Goal: Task Accomplishment & Management: Use online tool/utility

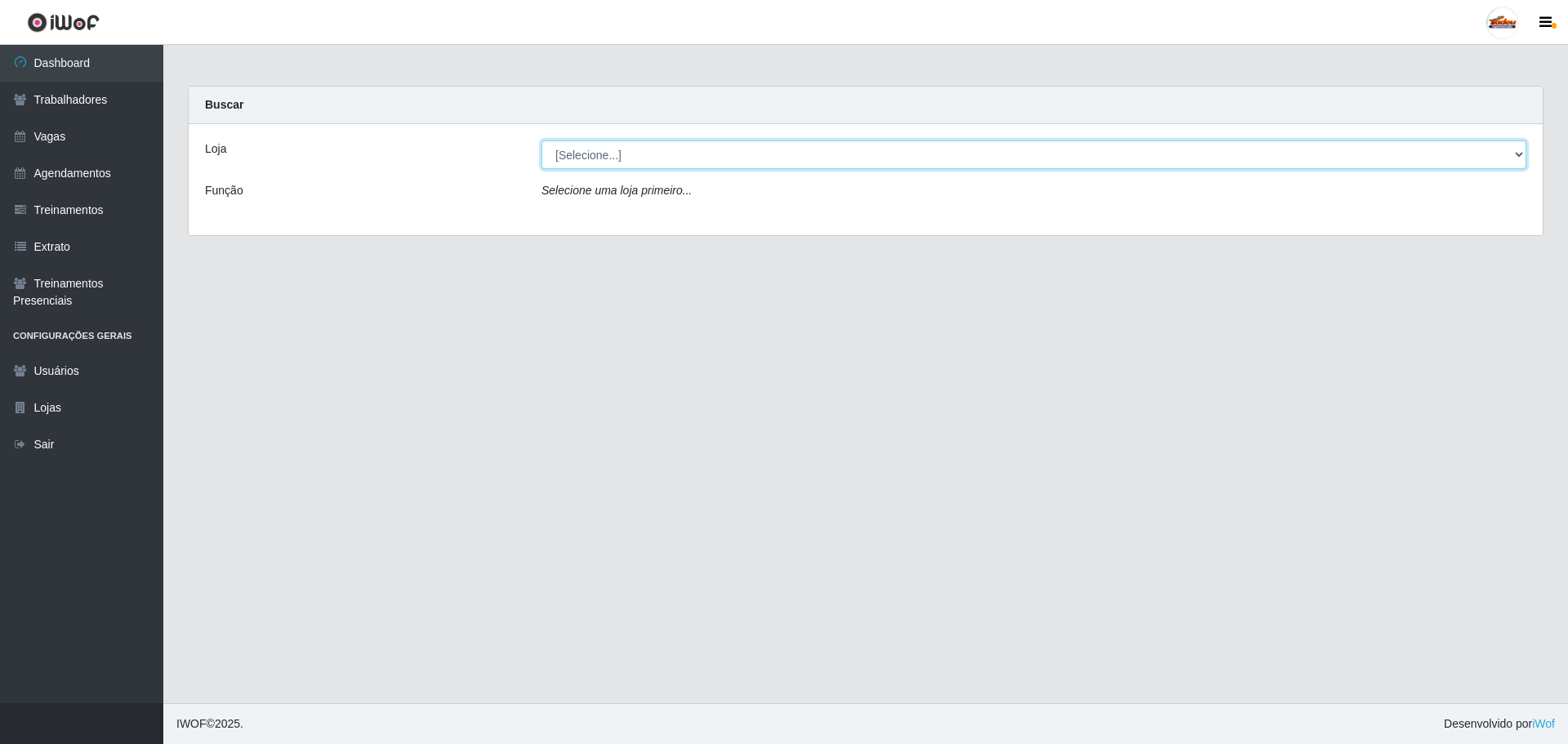
click at [616, 159] on select "[Selecione...] Supermercado Tadeu - Lagoa Seca" at bounding box center [1034, 154] width 985 height 28
select select "195"
click at [542, 141] on select "[Selecione...] Supermercado Tadeu - Lagoa Seca" at bounding box center [1034, 154] width 985 height 28
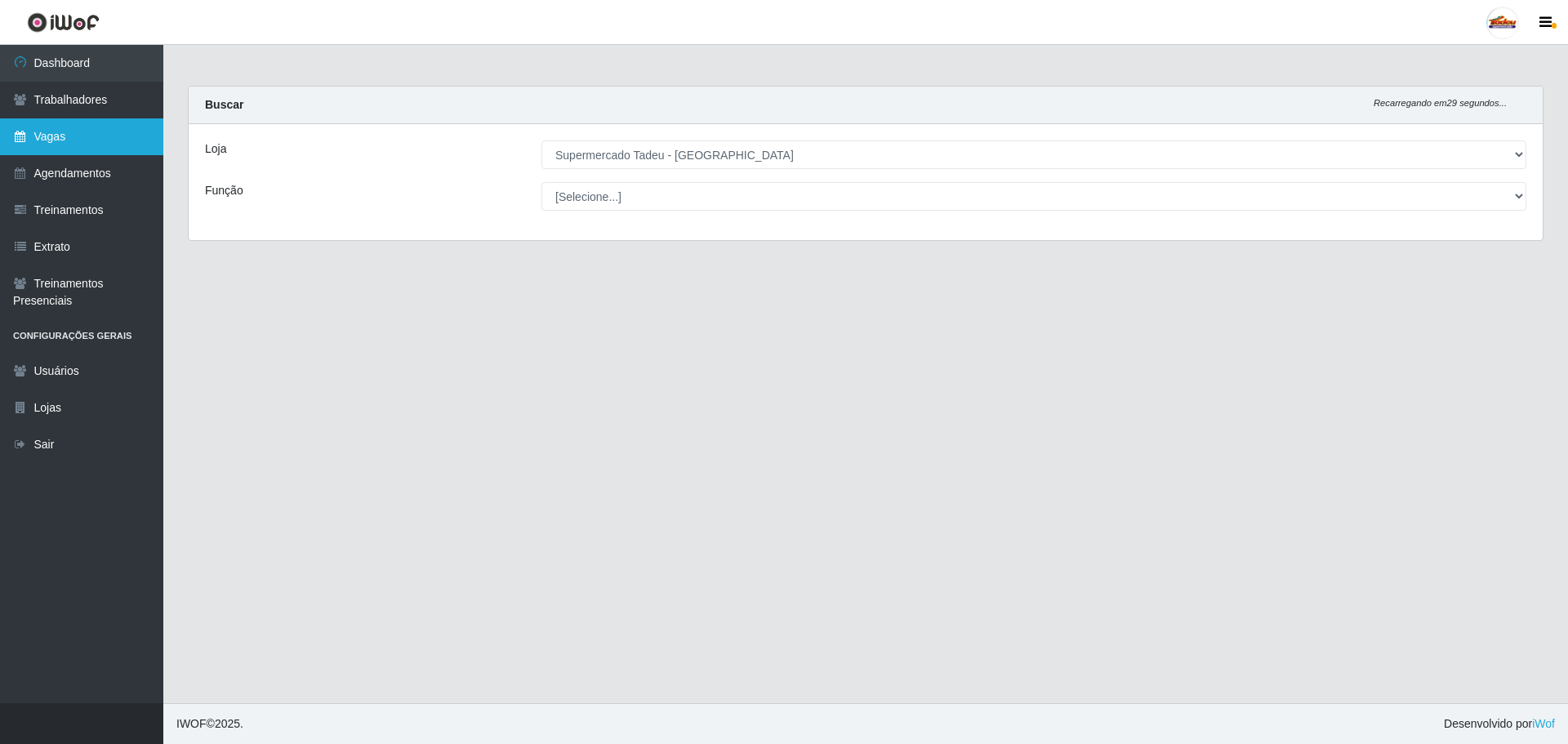
click at [70, 132] on link "Vagas" at bounding box center [81, 137] width 163 height 37
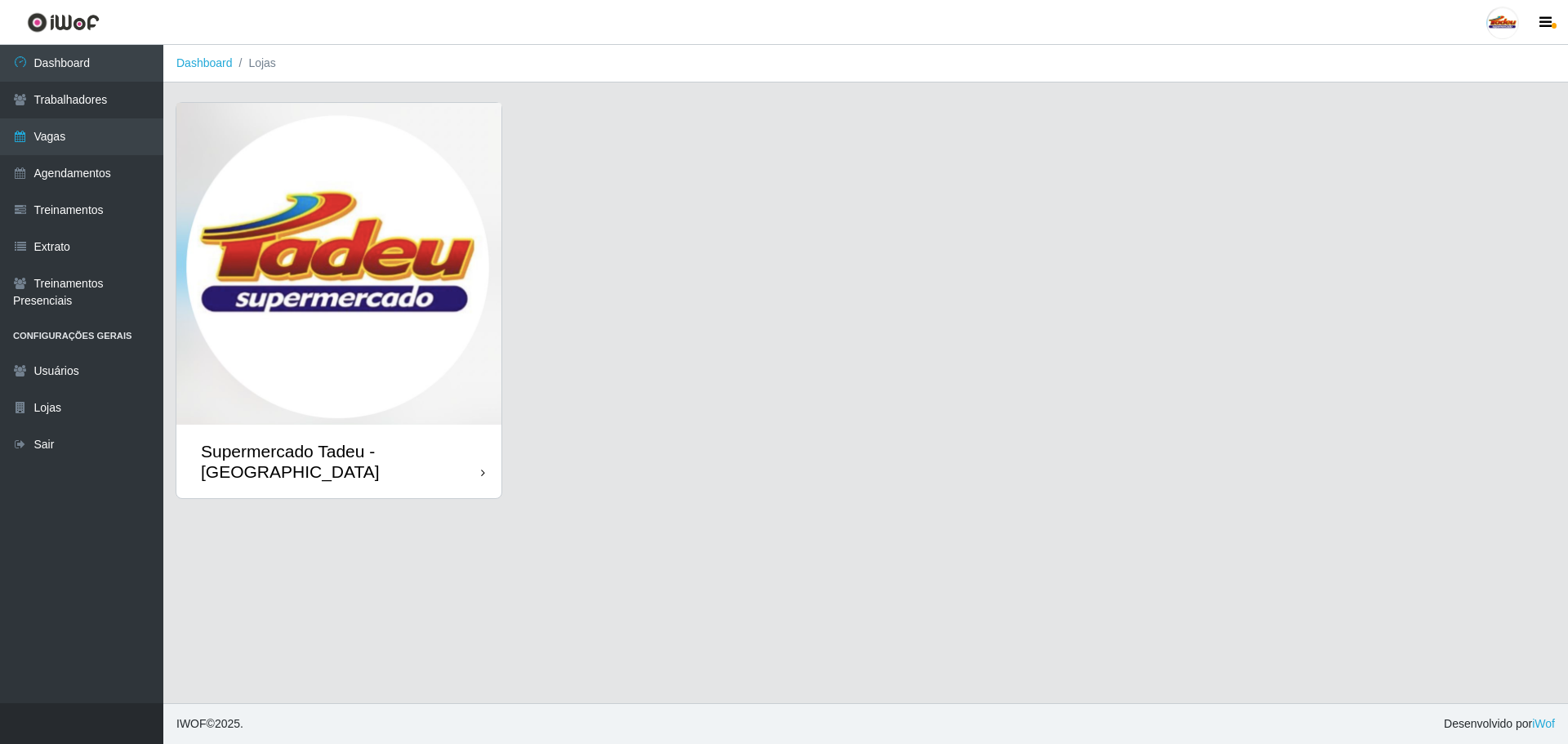
click at [385, 238] on img at bounding box center [338, 263] width 325 height 322
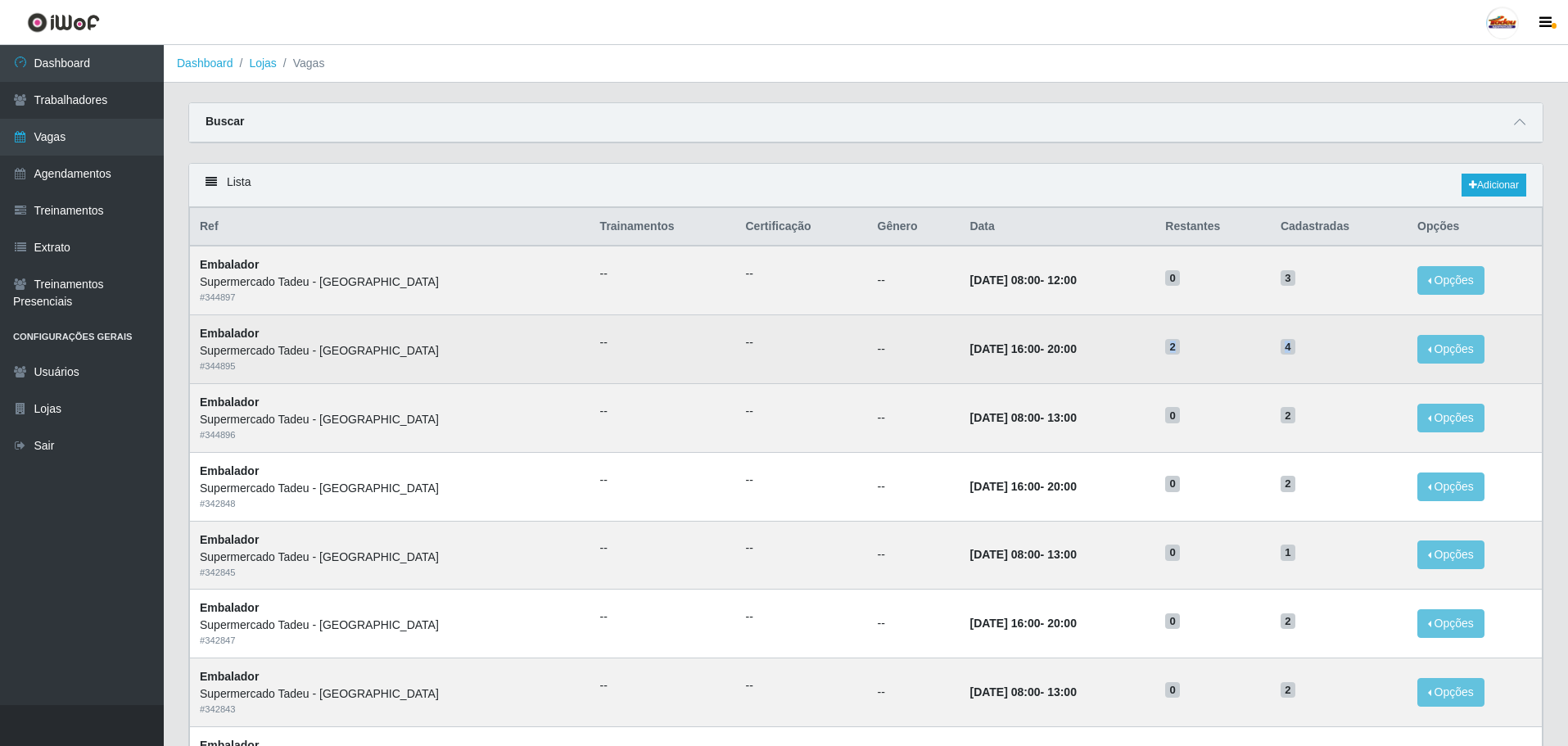
drag, startPoint x: 1291, startPoint y: 350, endPoint x: 1069, endPoint y: 350, distance: 222.0
click at [1069, 350] on tr "Embalador Supermercado Tadeu - [GEOGRAPHIC_DATA] # 344895 -- -- -- [DATE] 16:00…" at bounding box center [867, 350] width 1353 height 69
click at [1100, 350] on td "[DATE] 16:00 - 20:00" at bounding box center [1058, 350] width 196 height 69
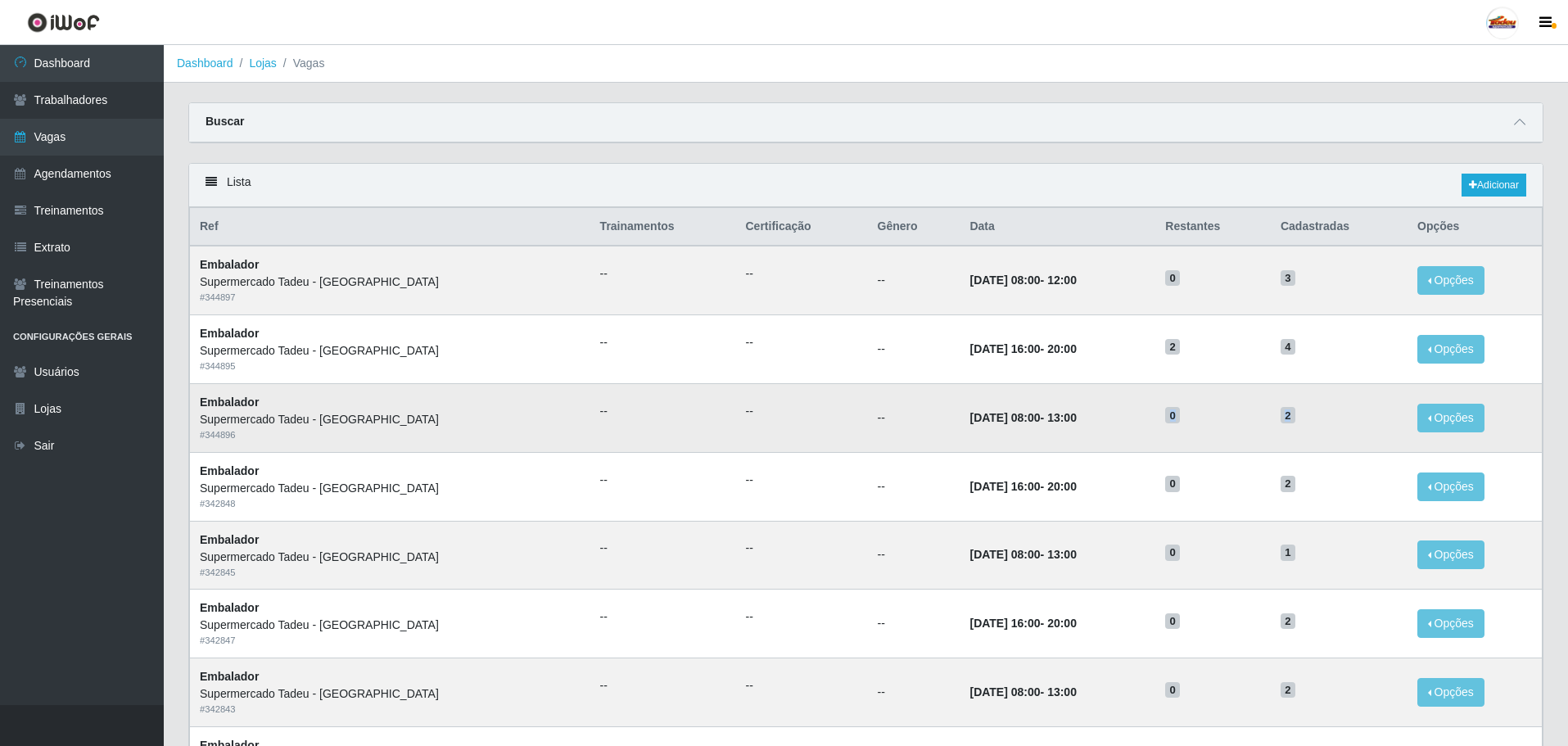
drag, startPoint x: 1300, startPoint y: 421, endPoint x: 1107, endPoint y: 423, distance: 193.0
click at [1107, 423] on tr "Embalador Supermercado Tadeu - [GEOGRAPHIC_DATA] # 344896 -- -- -- [DATE] 08:00…" at bounding box center [867, 418] width 1353 height 69
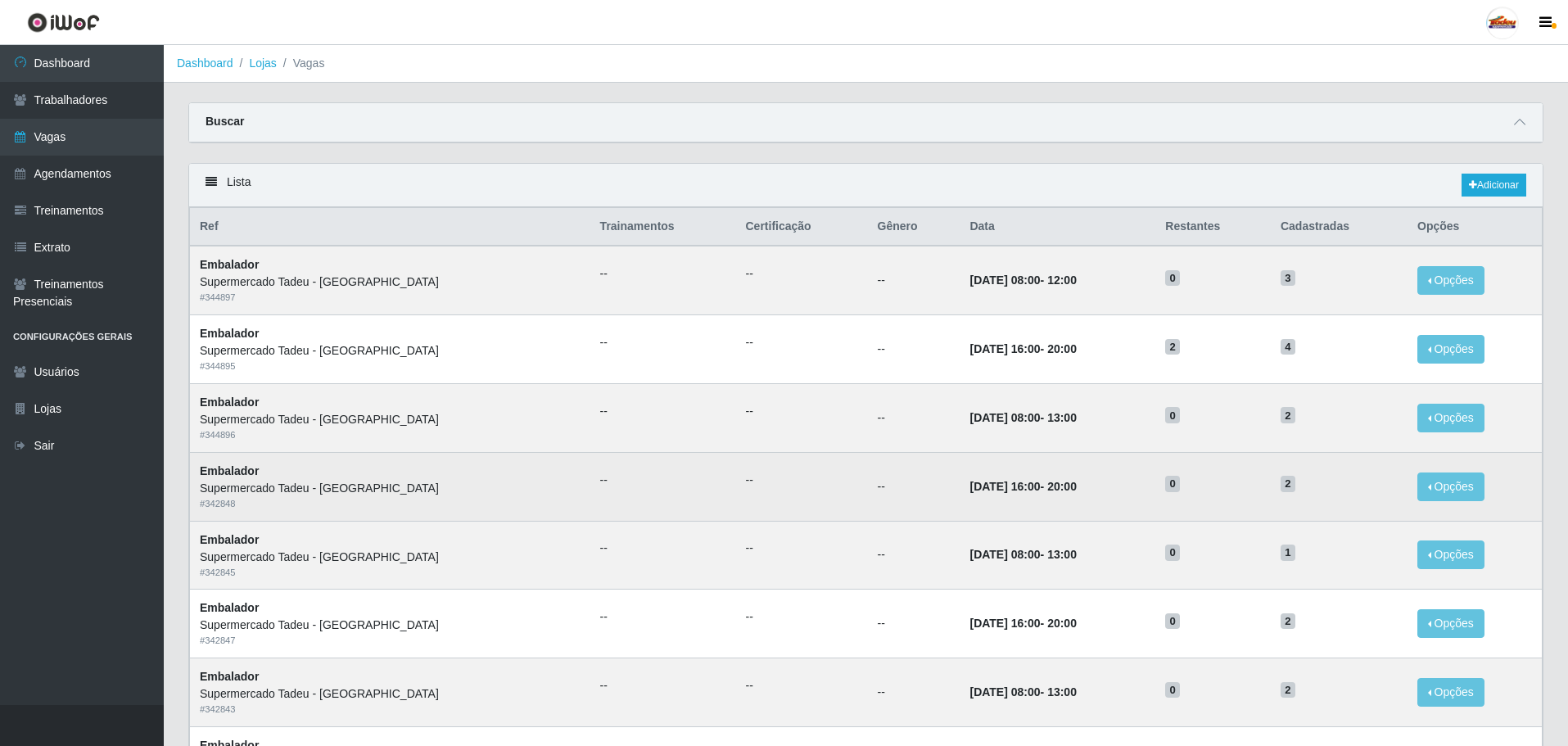
click at [1271, 502] on td "2" at bounding box center [1339, 486] width 136 height 69
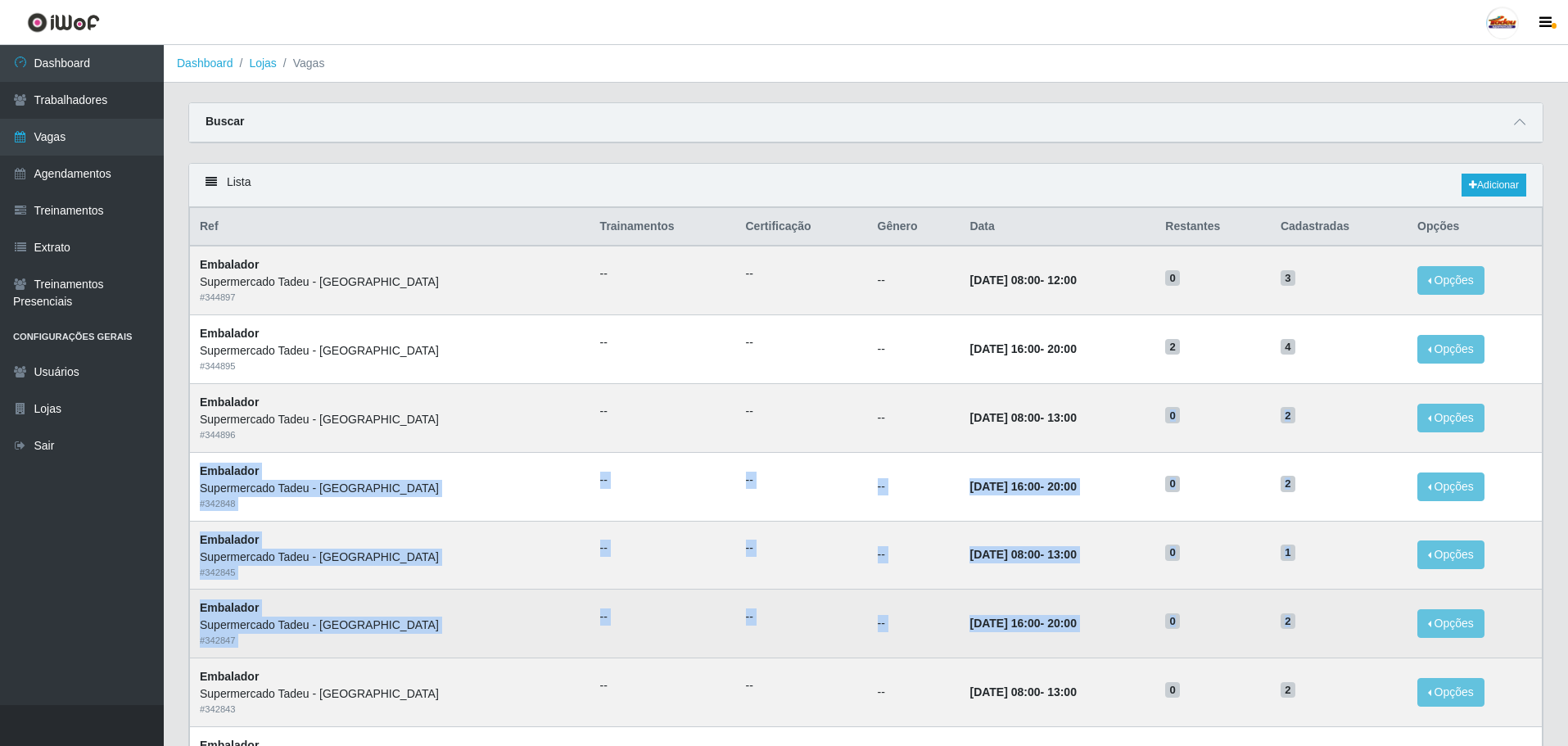
drag, startPoint x: 1236, startPoint y: 425, endPoint x: 1312, endPoint y: 603, distance: 193.5
click at [1312, 603] on tbody "Embalador Supermercado Tadeu - [GEOGRAPHIC_DATA] # 344897 -- -- -- [DATE] 08:00…" at bounding box center [867, 761] width 1353 height 1029
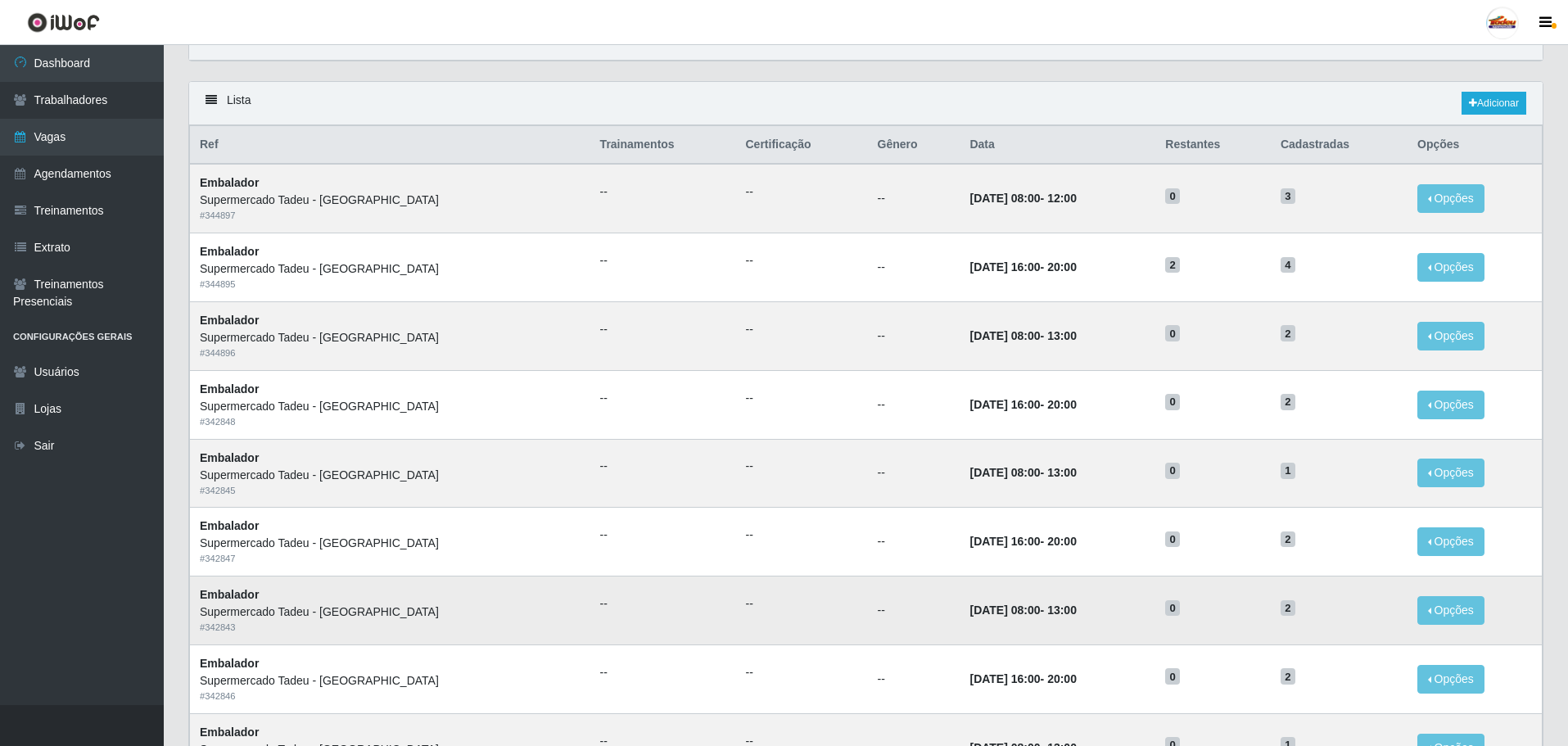
click at [1322, 608] on h5 "2" at bounding box center [1339, 607] width 117 height 18
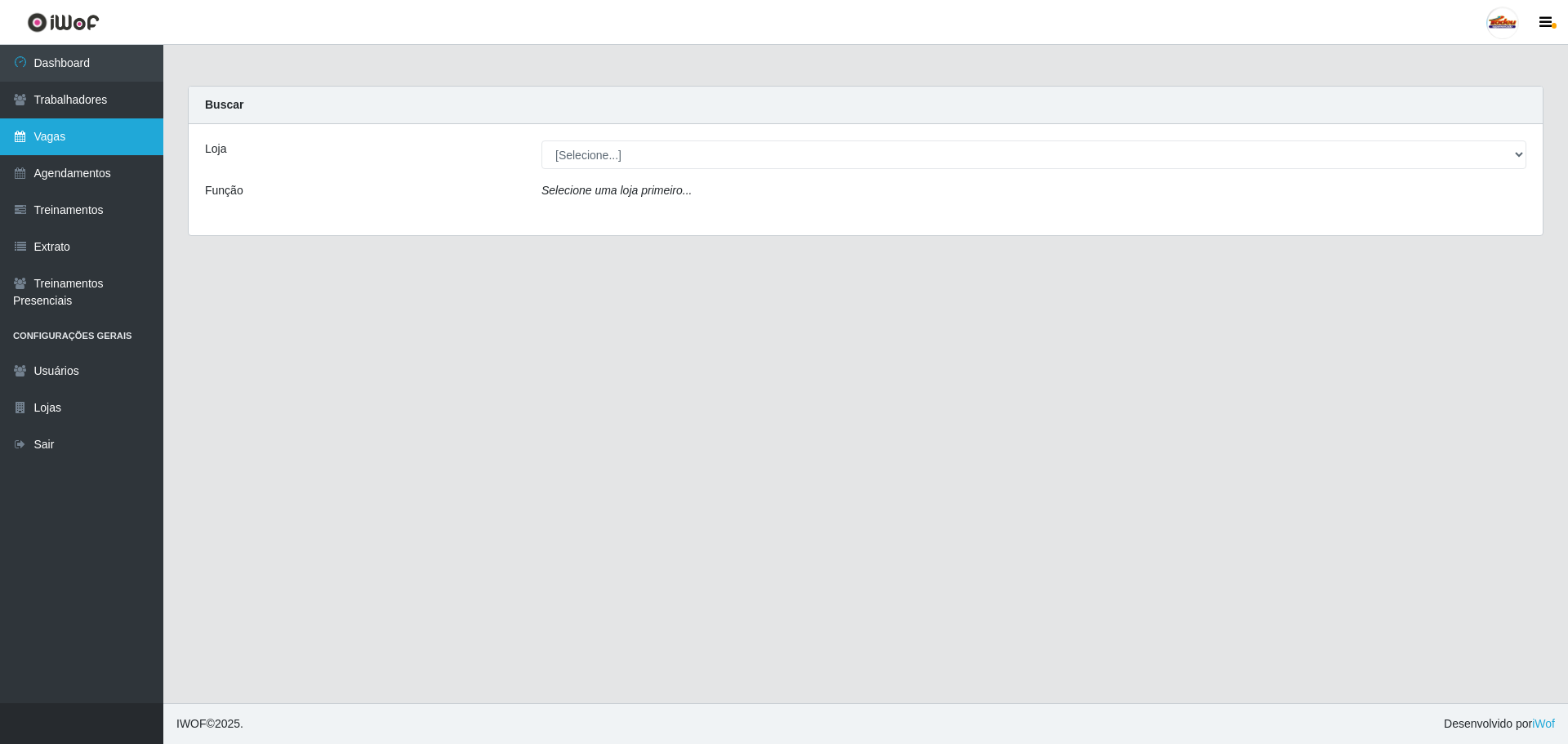
click at [69, 140] on link "Vagas" at bounding box center [81, 137] width 163 height 37
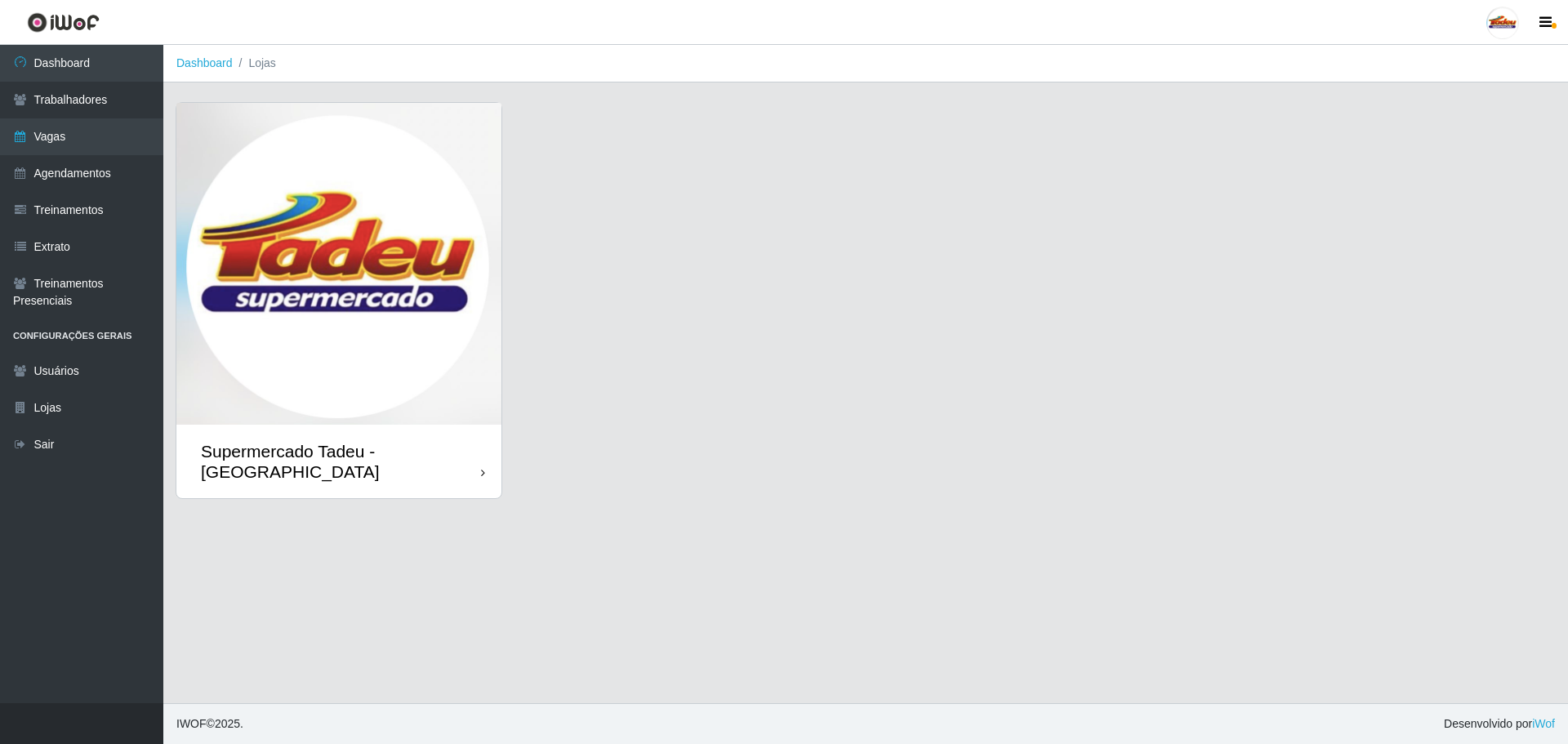
click at [305, 250] on img at bounding box center [338, 263] width 325 height 322
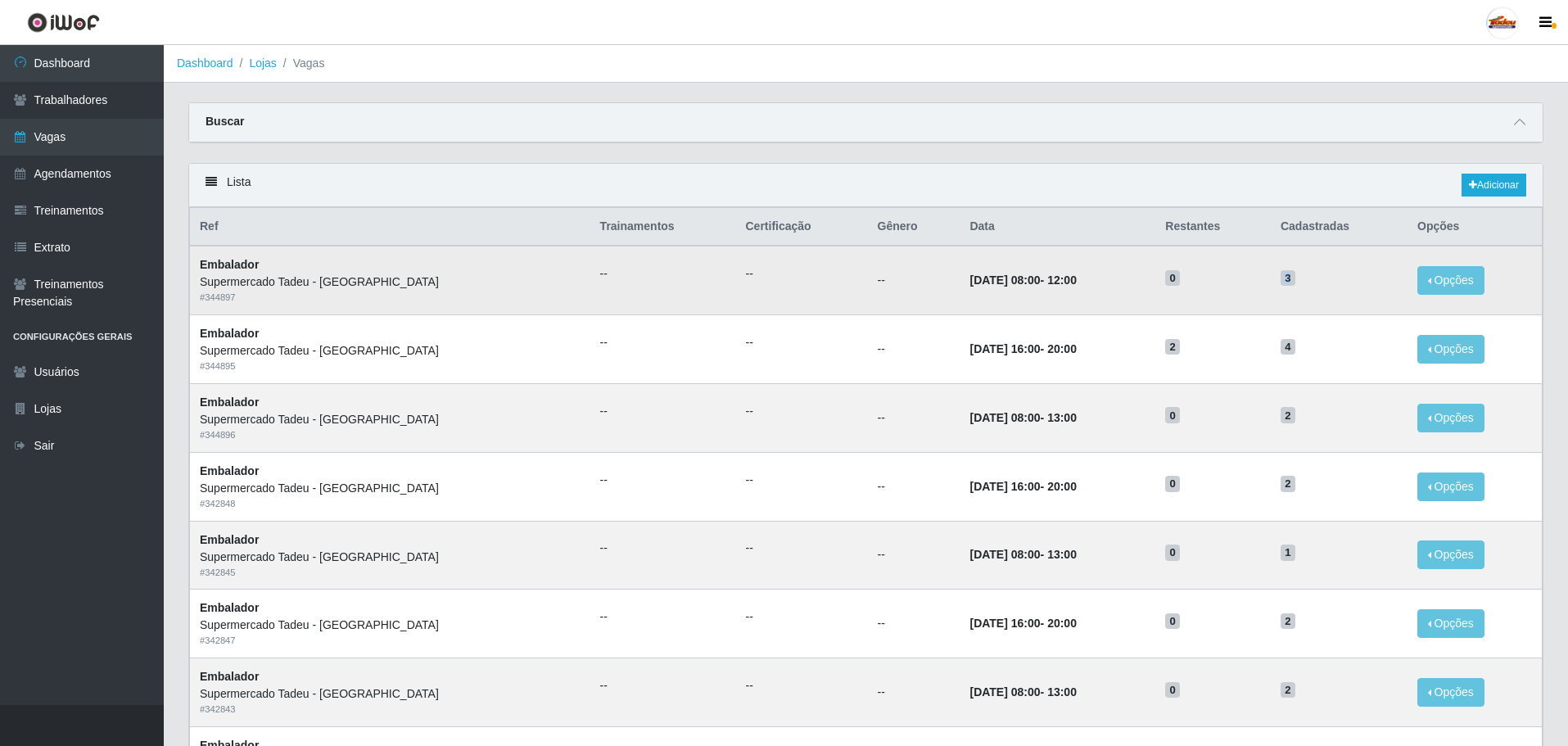
drag, startPoint x: 1283, startPoint y: 282, endPoint x: 1269, endPoint y: 285, distance: 14.3
click at [1271, 285] on td "3" at bounding box center [1339, 280] width 136 height 69
drag, startPoint x: 1278, startPoint y: 273, endPoint x: 1288, endPoint y: 275, distance: 10.2
click at [1281, 274] on span "3" at bounding box center [1288, 278] width 15 height 17
click at [1290, 278] on h5 "3" at bounding box center [1339, 277] width 117 height 18
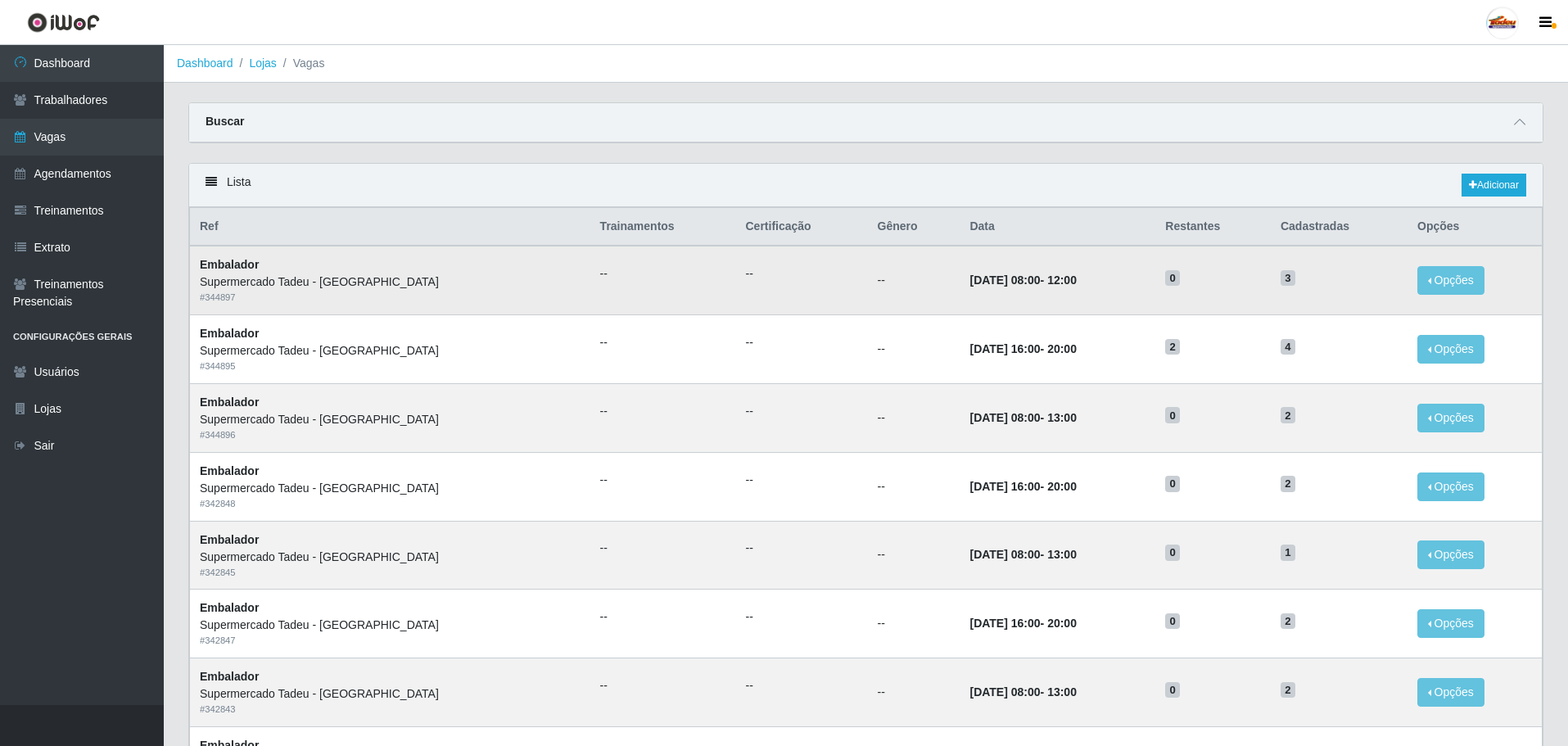
click at [1274, 278] on td "3" at bounding box center [1339, 280] width 136 height 69
drag, startPoint x: 1283, startPoint y: 280, endPoint x: 1296, endPoint y: 280, distance: 13.0
click at [1296, 280] on h5 "3" at bounding box center [1339, 277] width 117 height 18
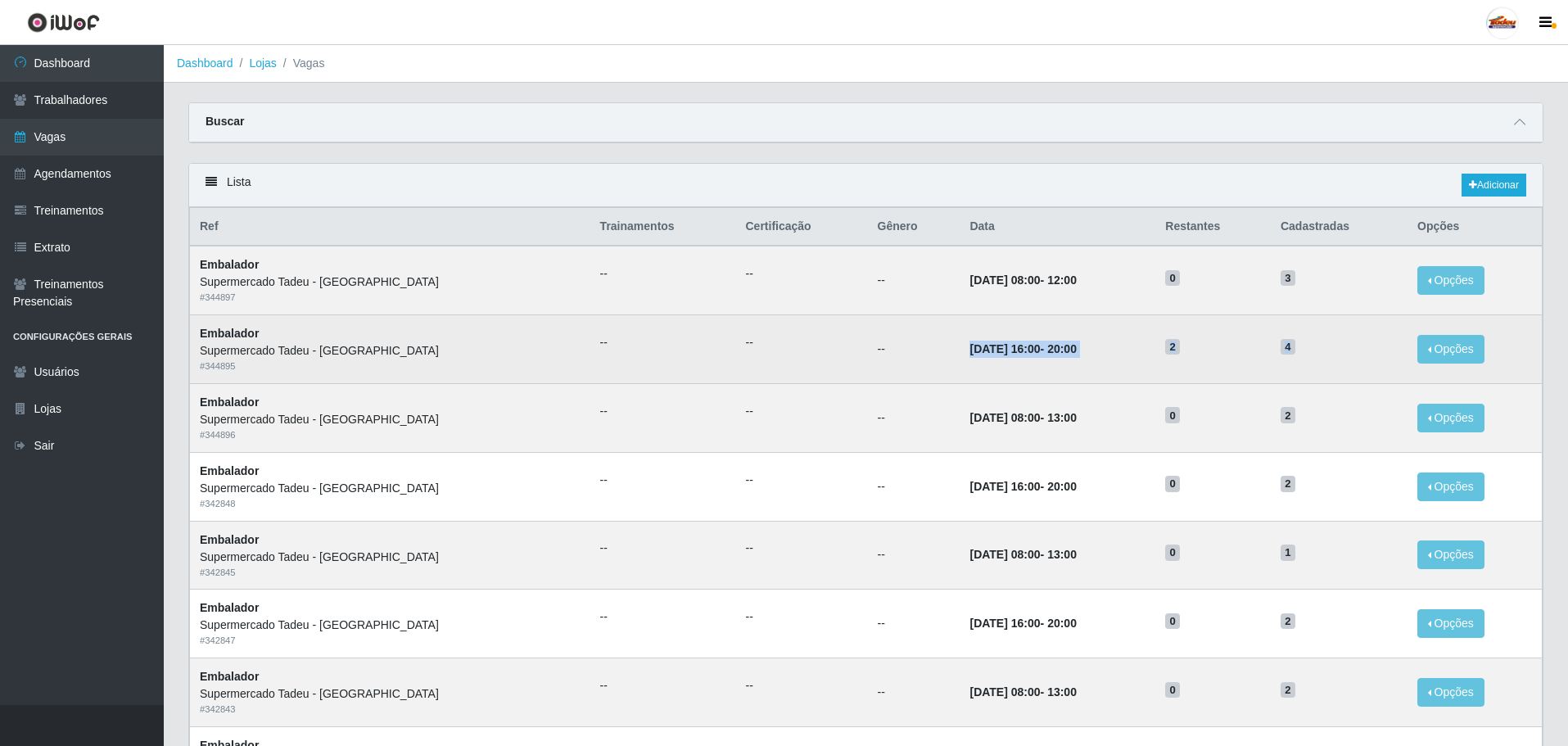
drag, startPoint x: 1315, startPoint y: 347, endPoint x: 854, endPoint y: 357, distance: 461.1
click at [854, 357] on tr "Embalador Supermercado Tadeu - [GEOGRAPHIC_DATA] # 344895 -- -- -- [DATE] 16:00…" at bounding box center [867, 350] width 1353 height 69
click at [869, 356] on td "--" at bounding box center [914, 350] width 92 height 69
drag, startPoint x: 1321, startPoint y: 353, endPoint x: 922, endPoint y: 351, distance: 399.0
click at [923, 351] on tr "Embalador Supermercado Tadeu - [GEOGRAPHIC_DATA] # 344895 -- -- -- [DATE] 16:00…" at bounding box center [867, 350] width 1353 height 69
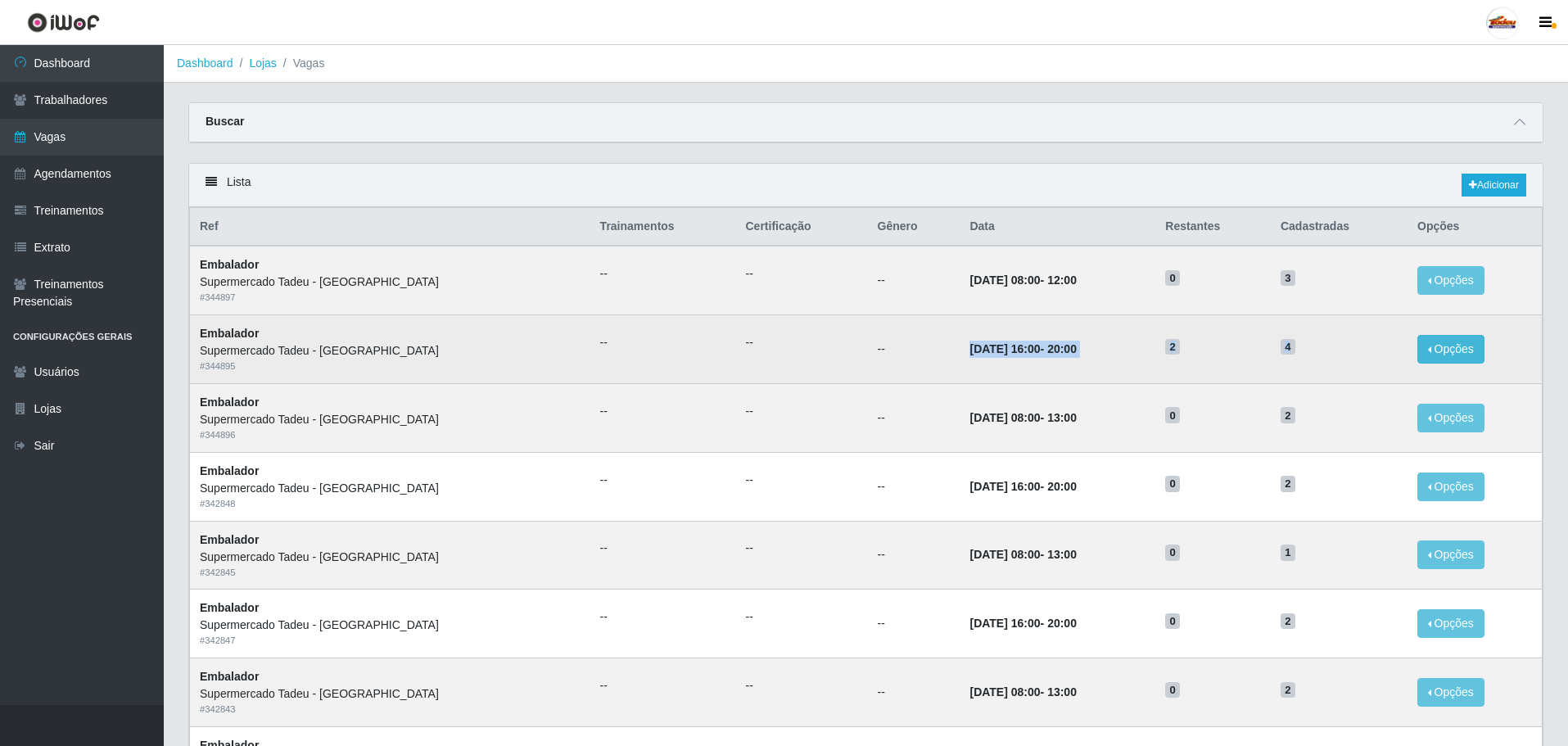
drag, startPoint x: 877, startPoint y: 350, endPoint x: 1465, endPoint y: 340, distance: 588.1
click at [1465, 340] on tr "Embalador Supermercado Tadeu - [GEOGRAPHIC_DATA] # 344895 -- -- -- [DATE] 16:00…" at bounding box center [867, 350] width 1353 height 69
click at [1293, 355] on h5 "4" at bounding box center [1339, 346] width 117 height 18
drag, startPoint x: 1298, startPoint y: 346, endPoint x: 901, endPoint y: 361, distance: 397.3
click at [901, 361] on tr "Embalador Supermercado Tadeu - [GEOGRAPHIC_DATA] # 344895 -- -- -- [DATE] 16:00…" at bounding box center [867, 350] width 1353 height 69
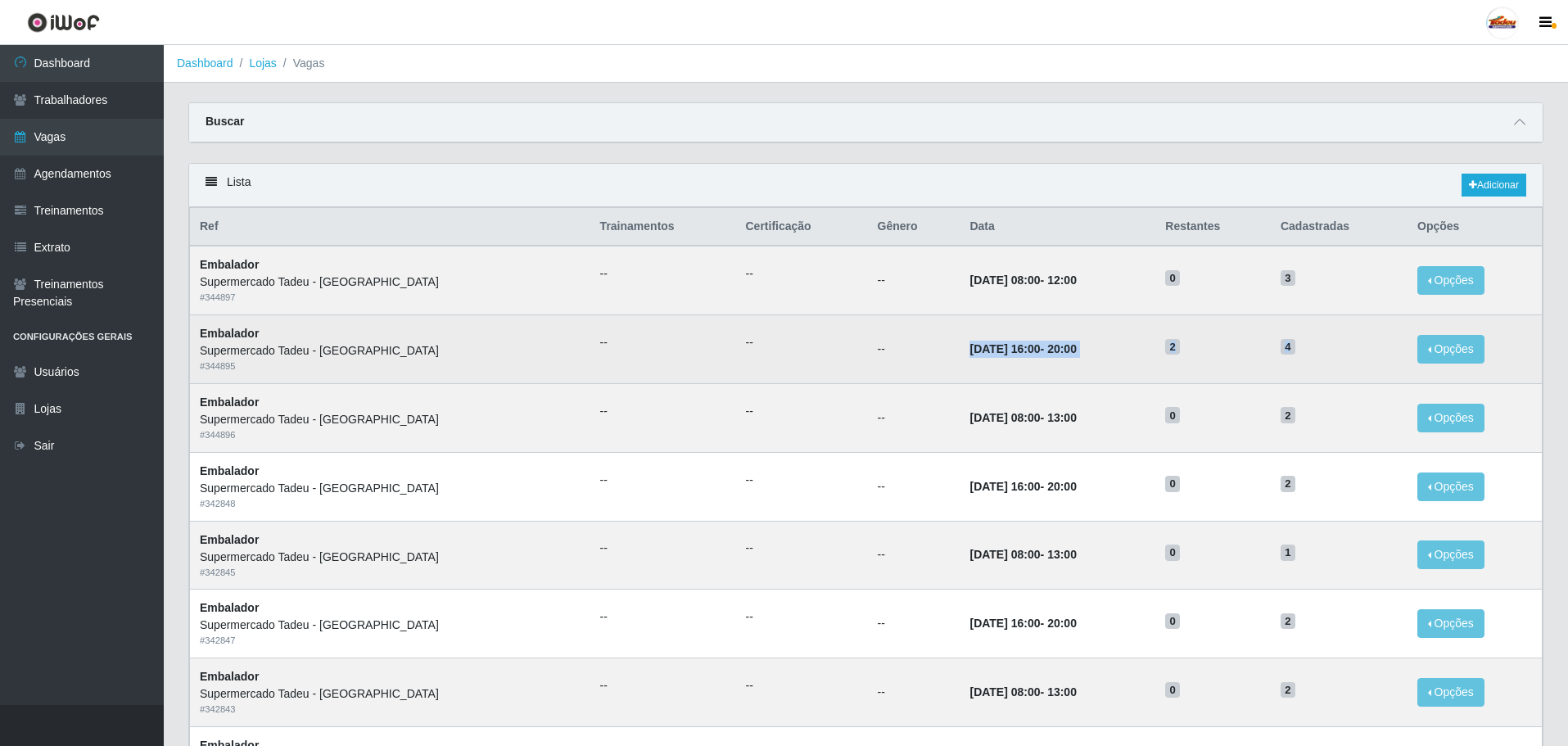
click at [960, 354] on td "[DATE] 16:00 - 20:00" at bounding box center [1058, 350] width 196 height 69
drag, startPoint x: 894, startPoint y: 349, endPoint x: 1384, endPoint y: 345, distance: 490.0
click at [1384, 345] on tr "Embalador Supermercado Tadeu - [GEOGRAPHIC_DATA] # 344895 -- -- -- [DATE] 16:00…" at bounding box center [867, 350] width 1353 height 69
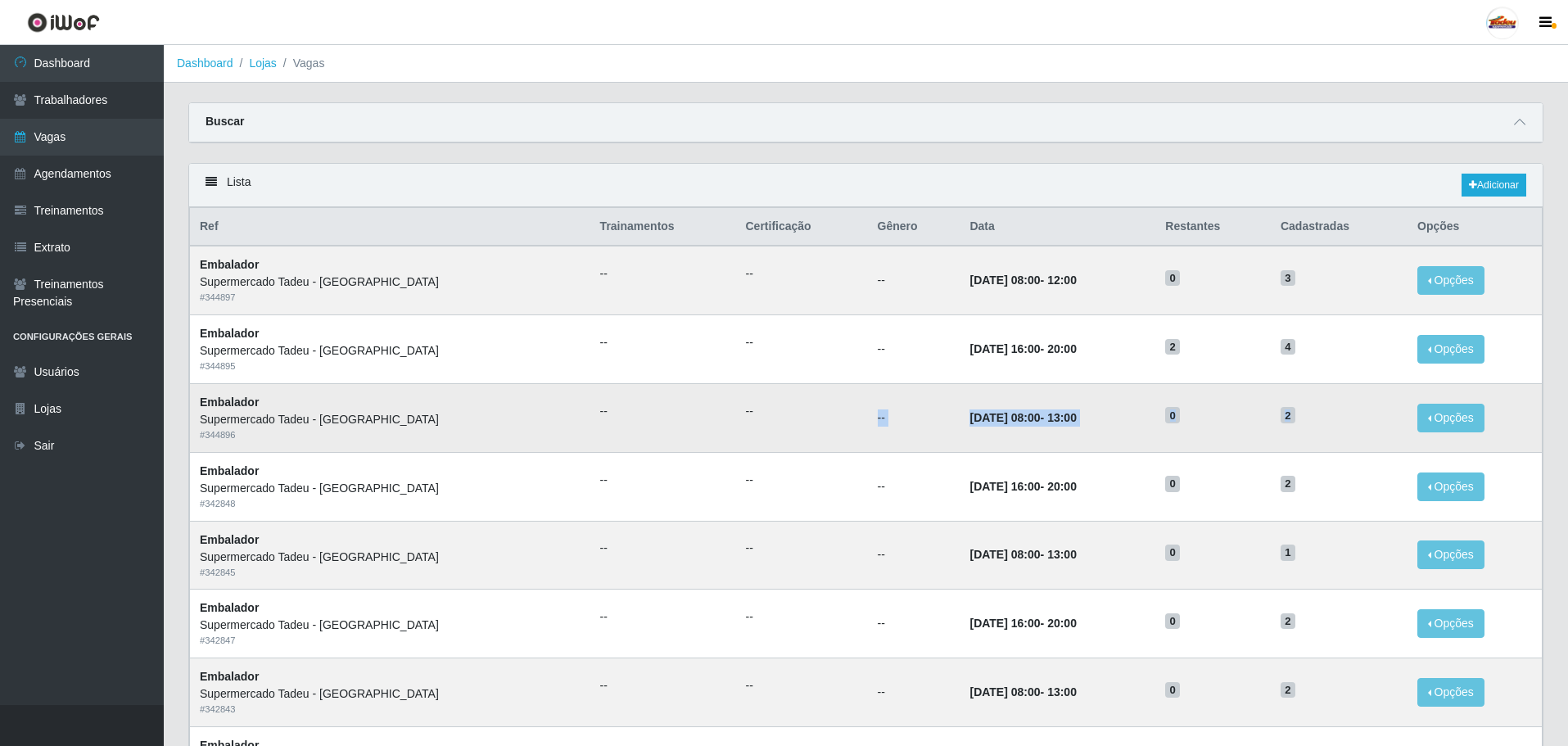
drag, startPoint x: 1299, startPoint y: 413, endPoint x: 801, endPoint y: 424, distance: 498.1
click at [801, 424] on tr "Embalador Supermercado Tadeu - [GEOGRAPHIC_DATA] # 344896 -- -- -- [DATE] 08:00…" at bounding box center [867, 418] width 1353 height 69
click at [970, 421] on time "[DATE] 08:00" at bounding box center [1005, 417] width 71 height 13
drag, startPoint x: 899, startPoint y: 420, endPoint x: 1298, endPoint y: 422, distance: 399.0
click at [1293, 423] on tr "Embalador Supermercado Tadeu - [GEOGRAPHIC_DATA] # 344896 -- -- -- [DATE] 08:00…" at bounding box center [867, 418] width 1353 height 69
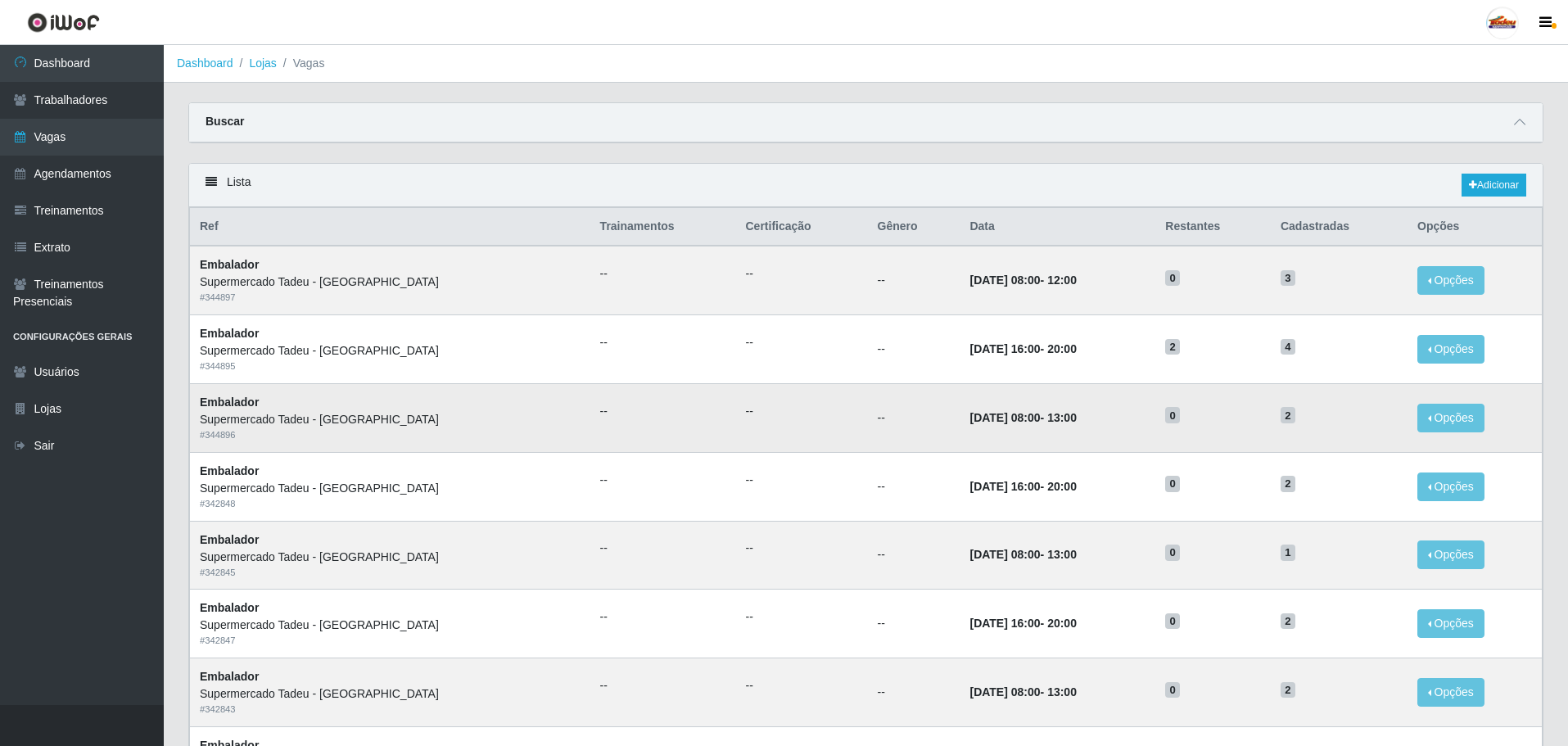
click at [1304, 420] on h5 "2" at bounding box center [1339, 415] width 117 height 18
drag, startPoint x: 1314, startPoint y: 416, endPoint x: 837, endPoint y: 407, distance: 477.1
click at [837, 407] on tr "Embalador Supermercado Tadeu - [GEOGRAPHIC_DATA] # 344896 -- -- -- [DATE] 08:00…" at bounding box center [867, 418] width 1353 height 69
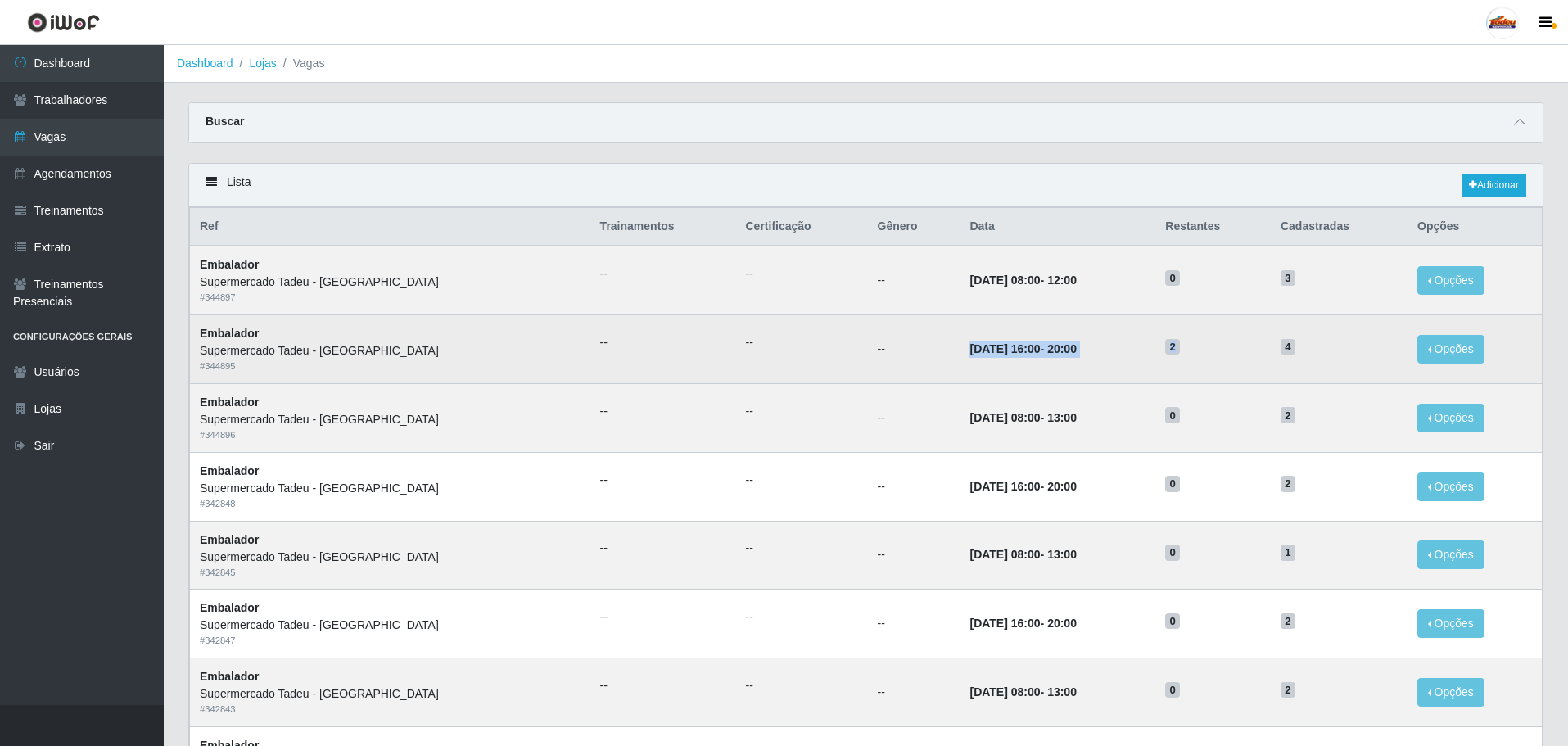
drag, startPoint x: 875, startPoint y: 352, endPoint x: 1263, endPoint y: 355, distance: 388.0
click at [1260, 355] on tr "Embalador Supermercado Tadeu - [GEOGRAPHIC_DATA] # 344895 -- -- -- [DATE] 16:00…" at bounding box center [867, 350] width 1353 height 69
click at [1291, 352] on h5 "4" at bounding box center [1339, 346] width 117 height 18
drag, startPoint x: 1329, startPoint y: 351, endPoint x: 895, endPoint y: 354, distance: 434.0
click at [895, 354] on tr "Embalador Supermercado Tadeu - [GEOGRAPHIC_DATA] # 344895 -- -- -- [DATE] 16:00…" at bounding box center [867, 350] width 1353 height 69
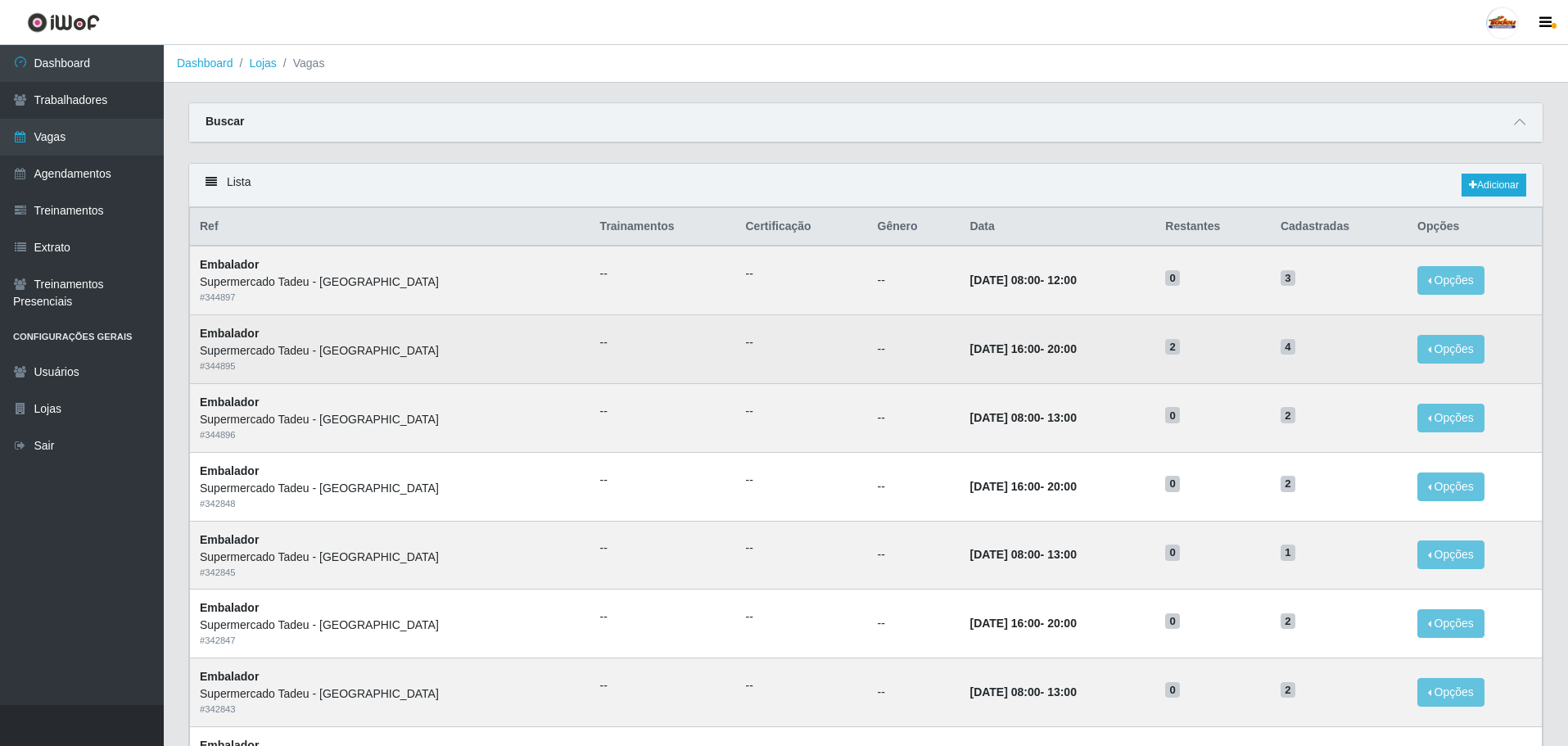
drag, startPoint x: 886, startPoint y: 345, endPoint x: 896, endPoint y: 350, distance: 11.2
click at [888, 345] on td "--" at bounding box center [914, 350] width 92 height 69
drag, startPoint x: 893, startPoint y: 350, endPoint x: 1294, endPoint y: 352, distance: 401.0
click at [1294, 352] on tr "Embalador Supermercado Tadeu - [GEOGRAPHIC_DATA] # 344895 -- -- -- [DATE] 16:00…" at bounding box center [867, 350] width 1353 height 69
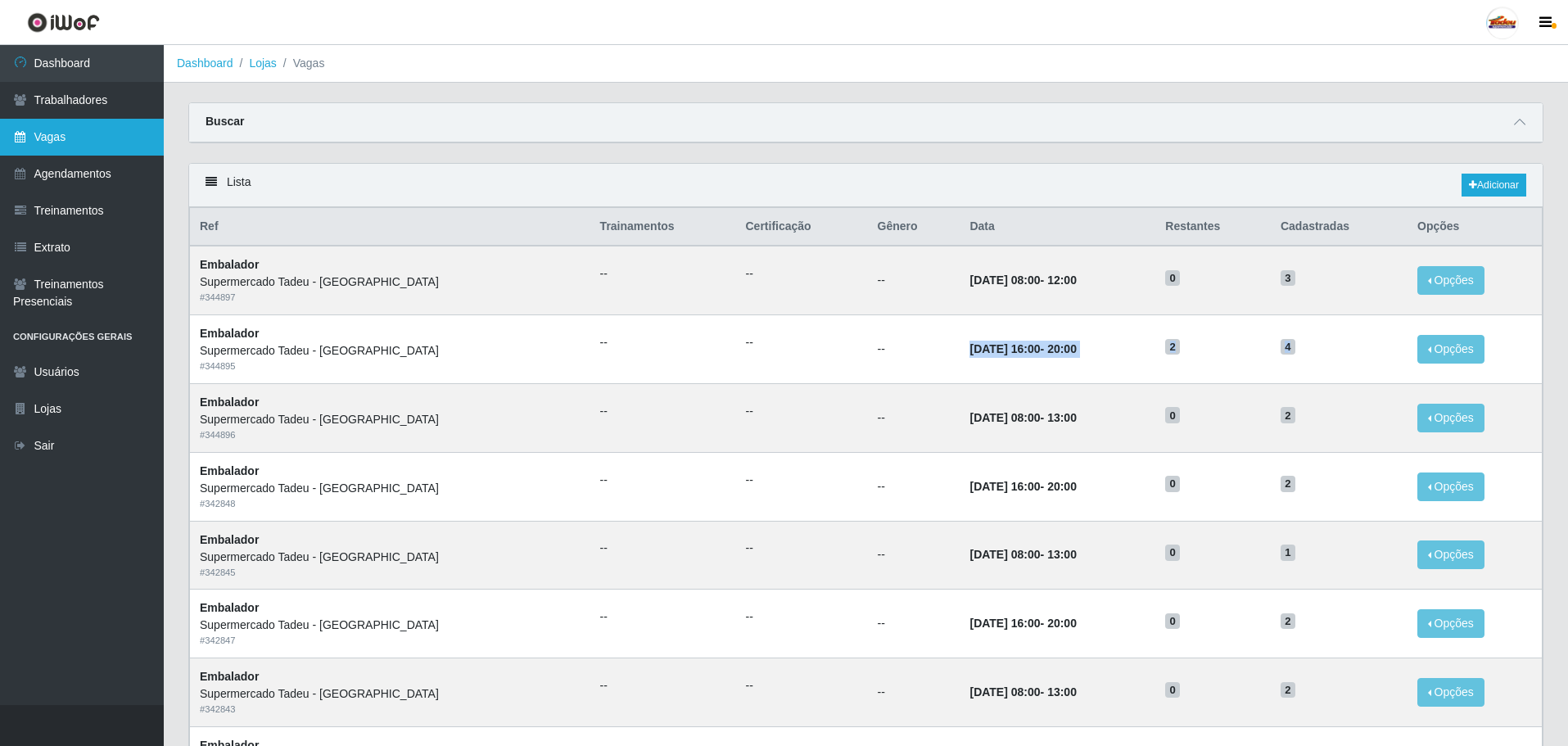
click at [65, 134] on link "Vagas" at bounding box center [81, 137] width 164 height 37
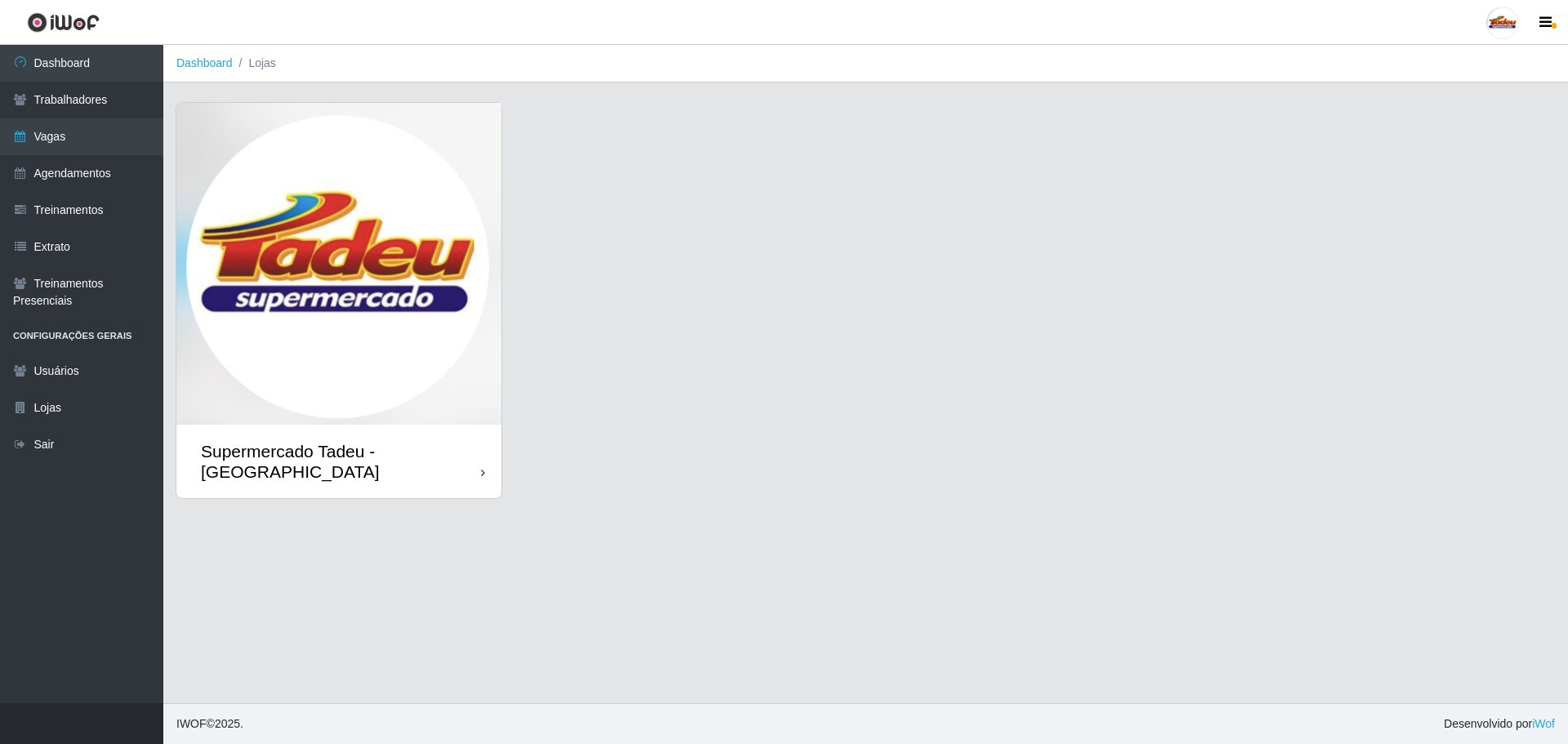
click at [500, 345] on img at bounding box center [338, 263] width 325 height 322
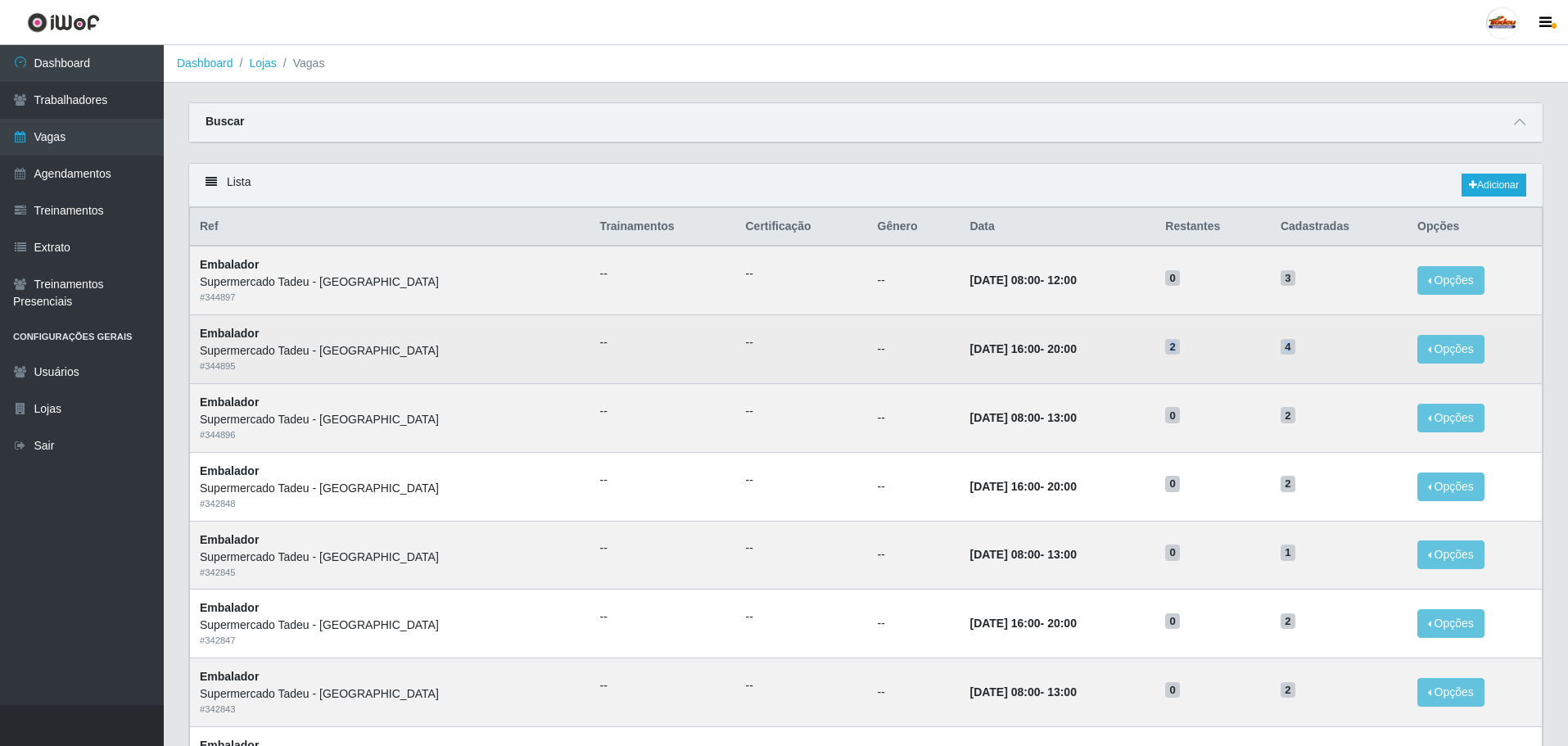
drag, startPoint x: 1143, startPoint y: 361, endPoint x: 1315, endPoint y: 352, distance: 172.2
click at [1315, 352] on tr "Embalador Supermercado Tadeu - [GEOGRAPHIC_DATA] # 344895 -- -- -- [DATE] 16:00…" at bounding box center [867, 350] width 1353 height 69
click at [979, 354] on time "[DATE] 16:00" at bounding box center [1005, 348] width 71 height 13
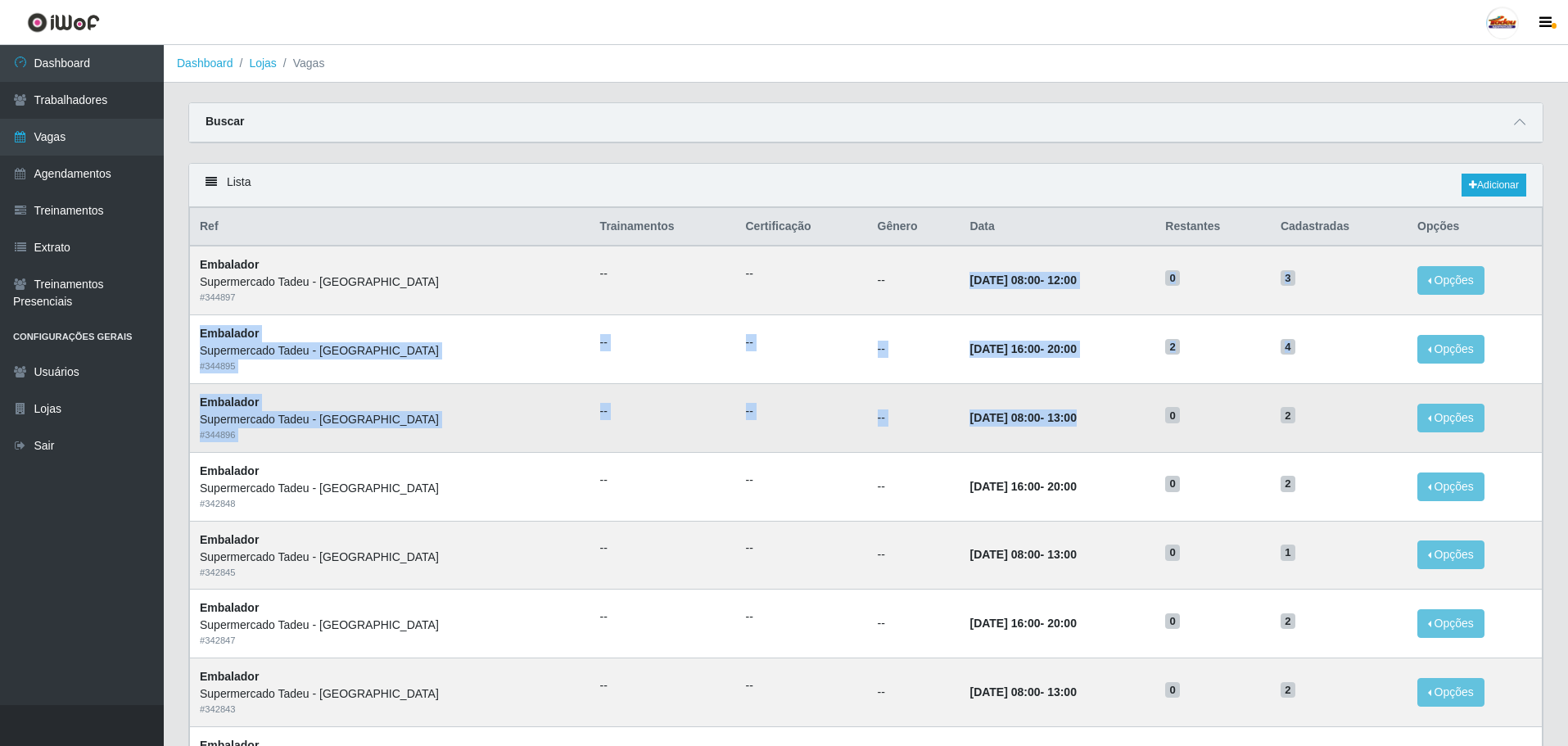
drag, startPoint x: 830, startPoint y: 256, endPoint x: 1152, endPoint y: 449, distance: 375.4
click at [1152, 449] on tbody "Embalador Supermercado Tadeu - [GEOGRAPHIC_DATA] # 344897 -- -- -- [DATE] 08:00…" at bounding box center [867, 761] width 1353 height 1029
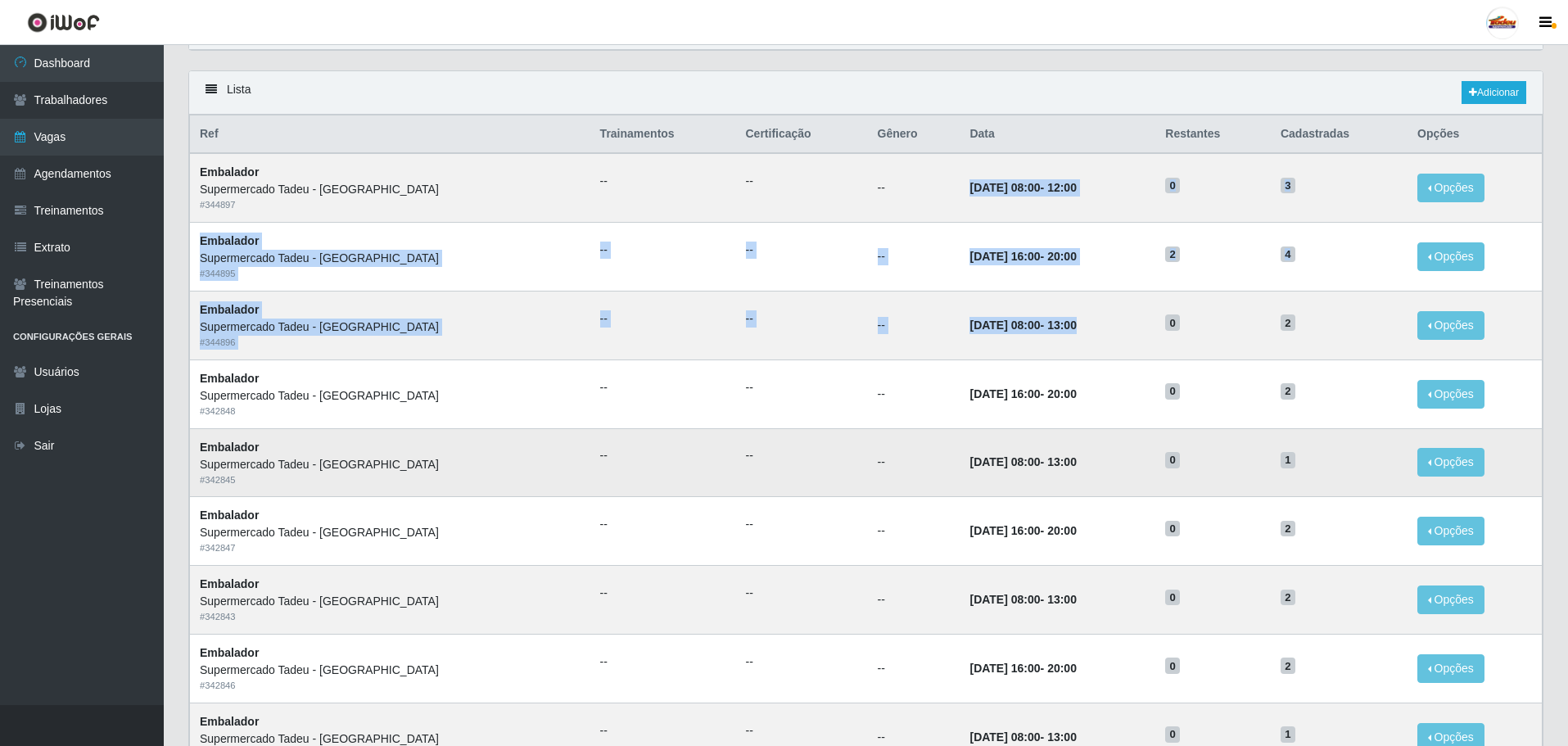
scroll to position [164, 0]
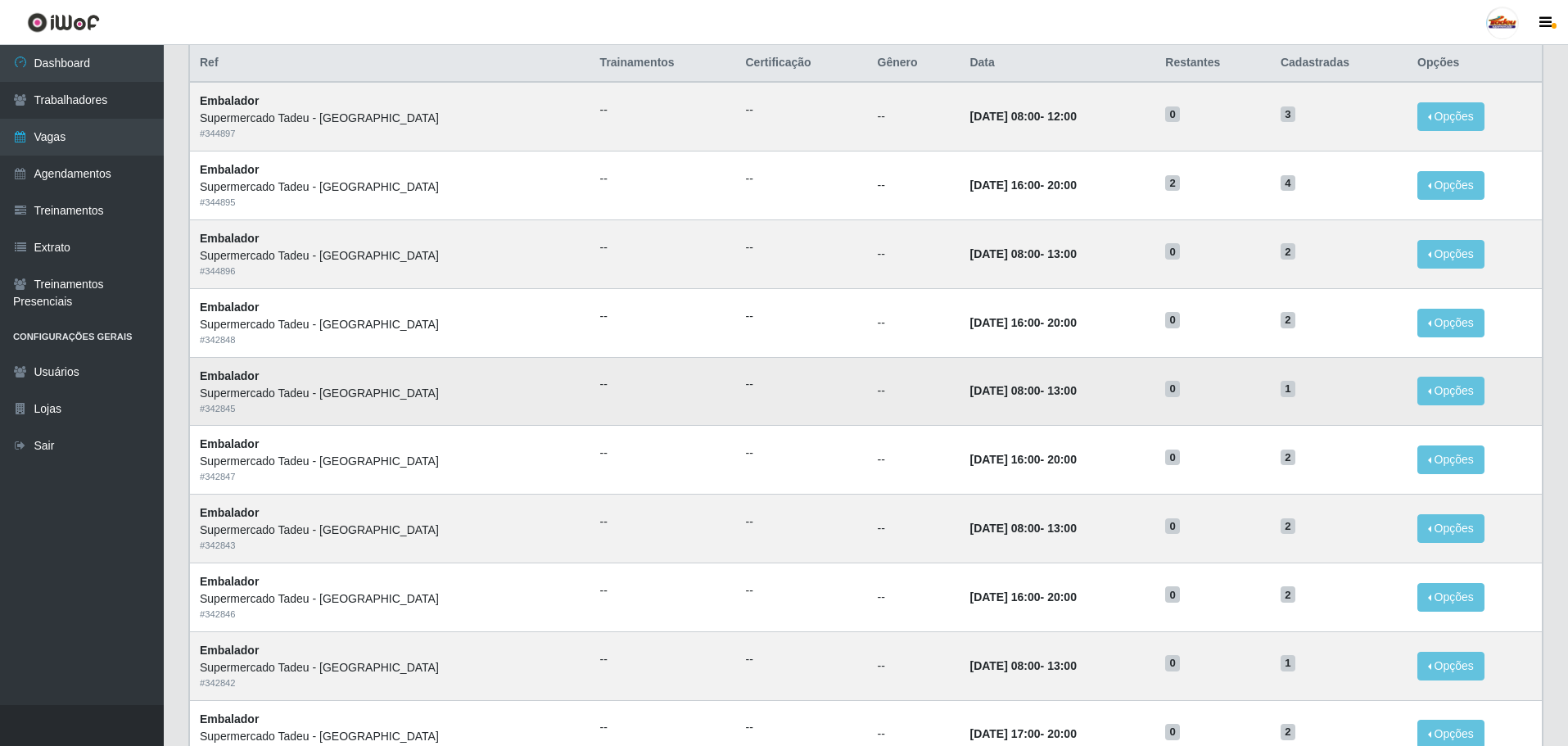
click at [1116, 394] on td "[DATE] 08:00 - 13:00" at bounding box center [1058, 391] width 196 height 69
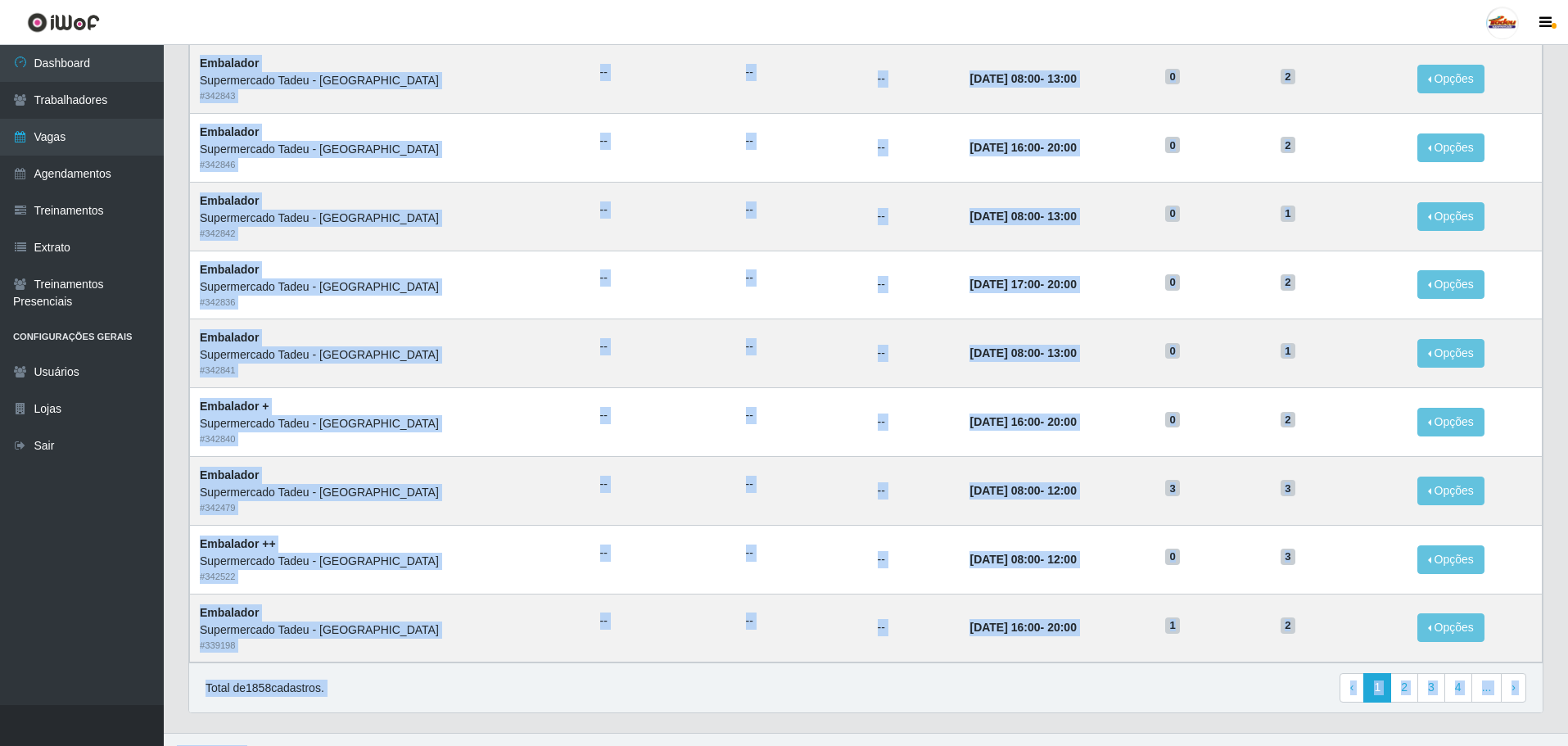
scroll to position [642, 0]
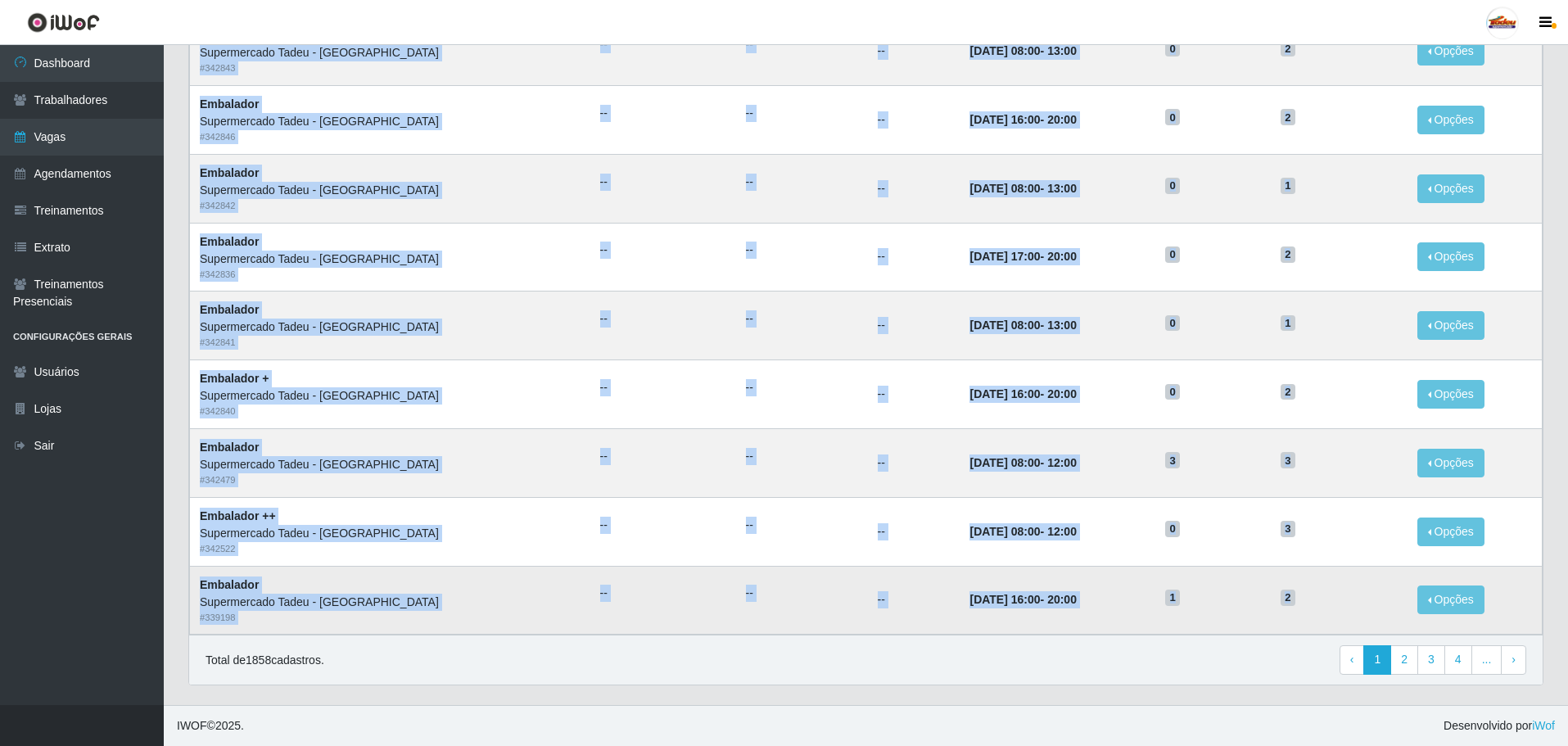
drag, startPoint x: 196, startPoint y: 97, endPoint x: 1310, endPoint y: 588, distance: 1217.4
click at [1310, 588] on tbody "Embalador Supermercado Tadeu - [GEOGRAPHIC_DATA] # 344897 -- -- -- [DATE] 08:00…" at bounding box center [867, 120] width 1353 height 1029
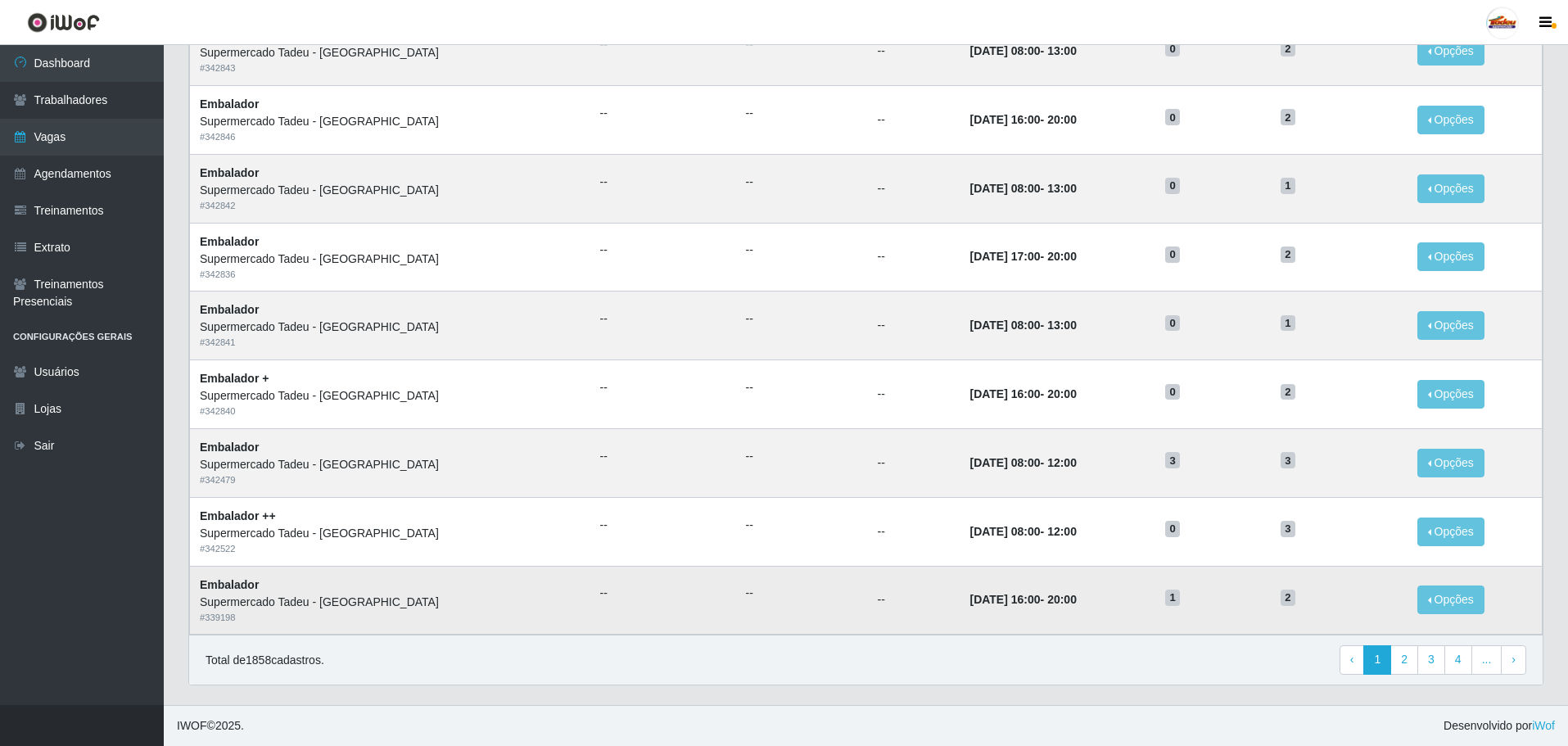
click at [1313, 594] on h5 "2" at bounding box center [1339, 597] width 117 height 18
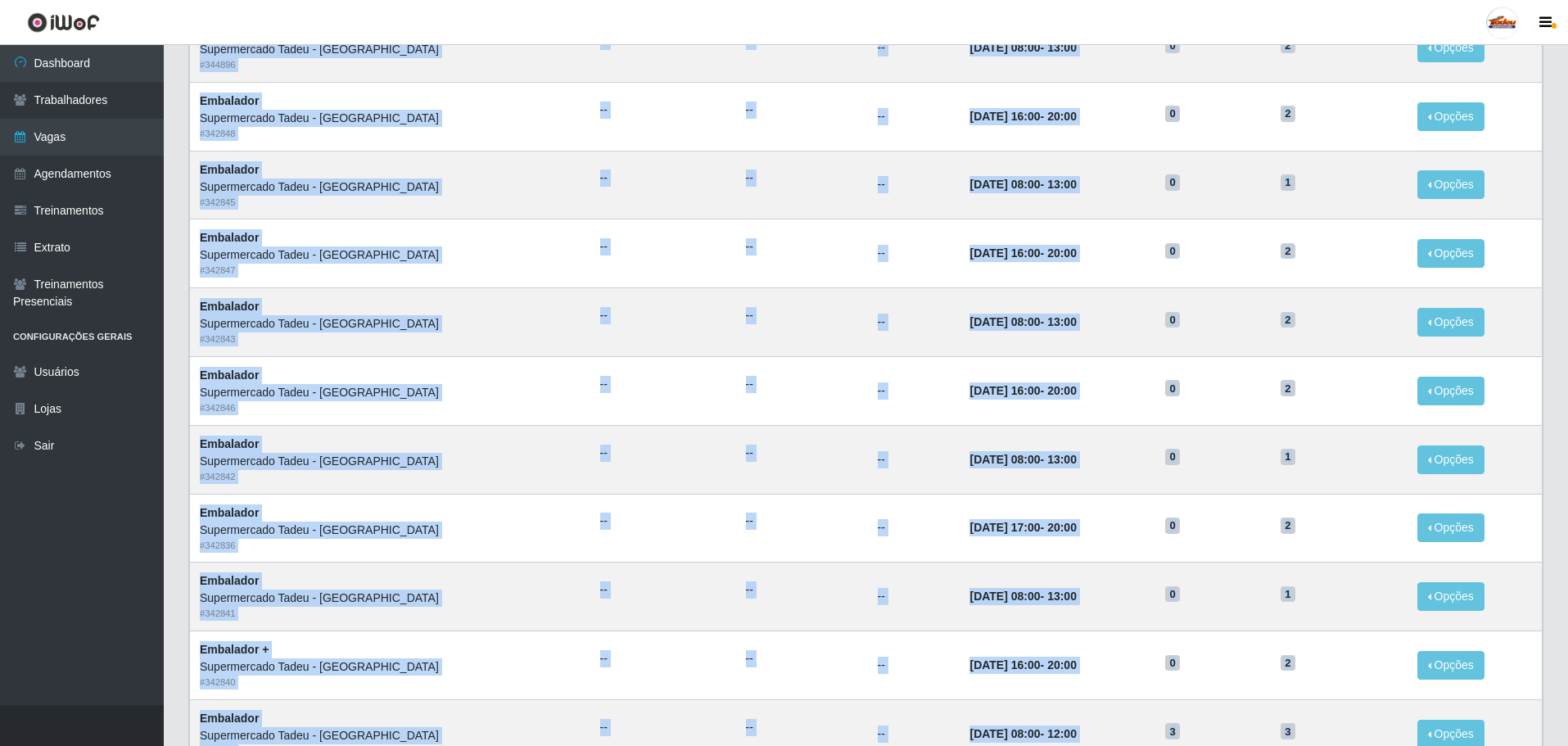
scroll to position [0, 0]
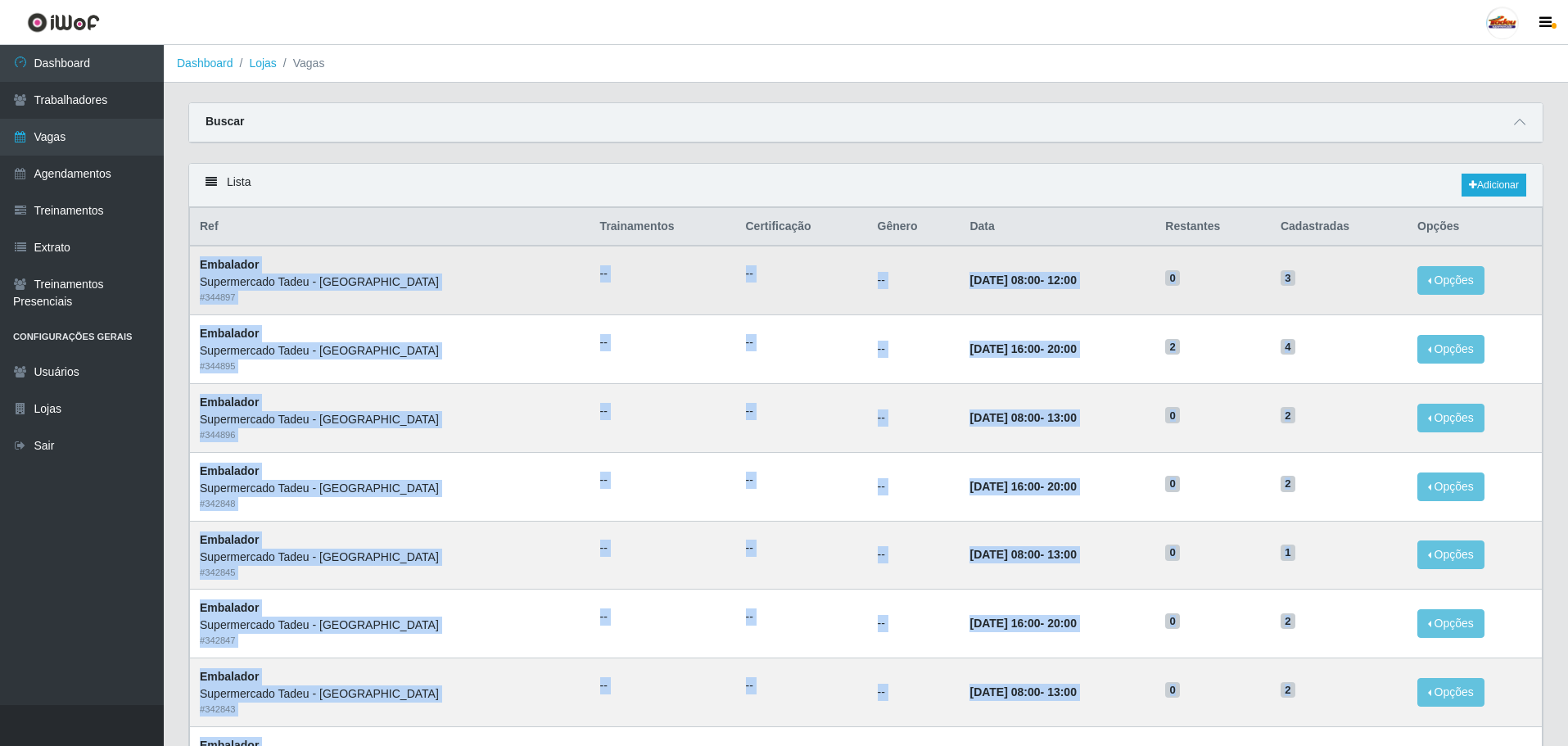
drag, startPoint x: 1313, startPoint y: 605, endPoint x: 196, endPoint y: 258, distance: 1169.7
click at [196, 258] on tbody "Embalador Supermercado Tadeu - [GEOGRAPHIC_DATA] # 344897 -- -- -- [DATE] 08:00…" at bounding box center [867, 761] width 1353 height 1029
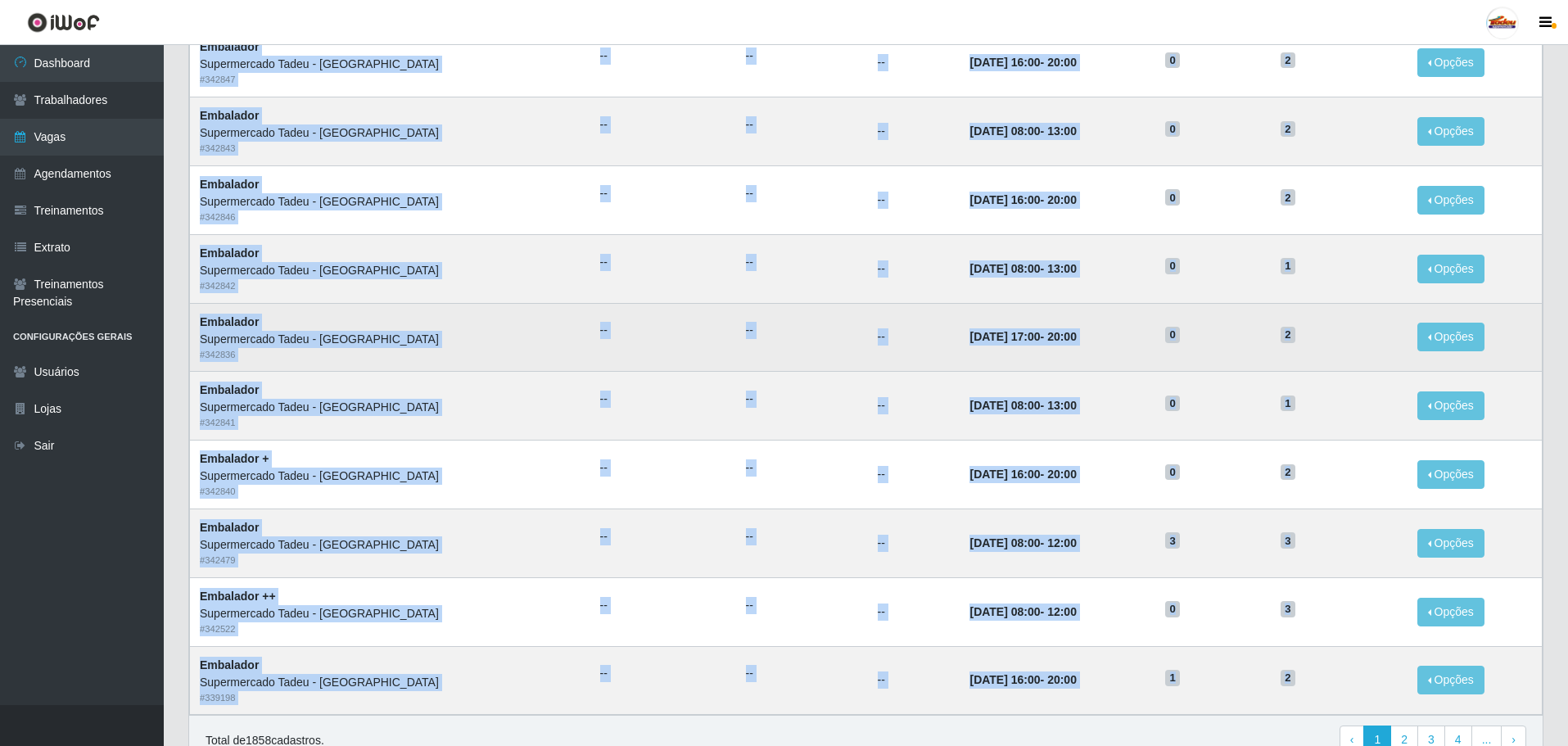
scroll to position [642, 0]
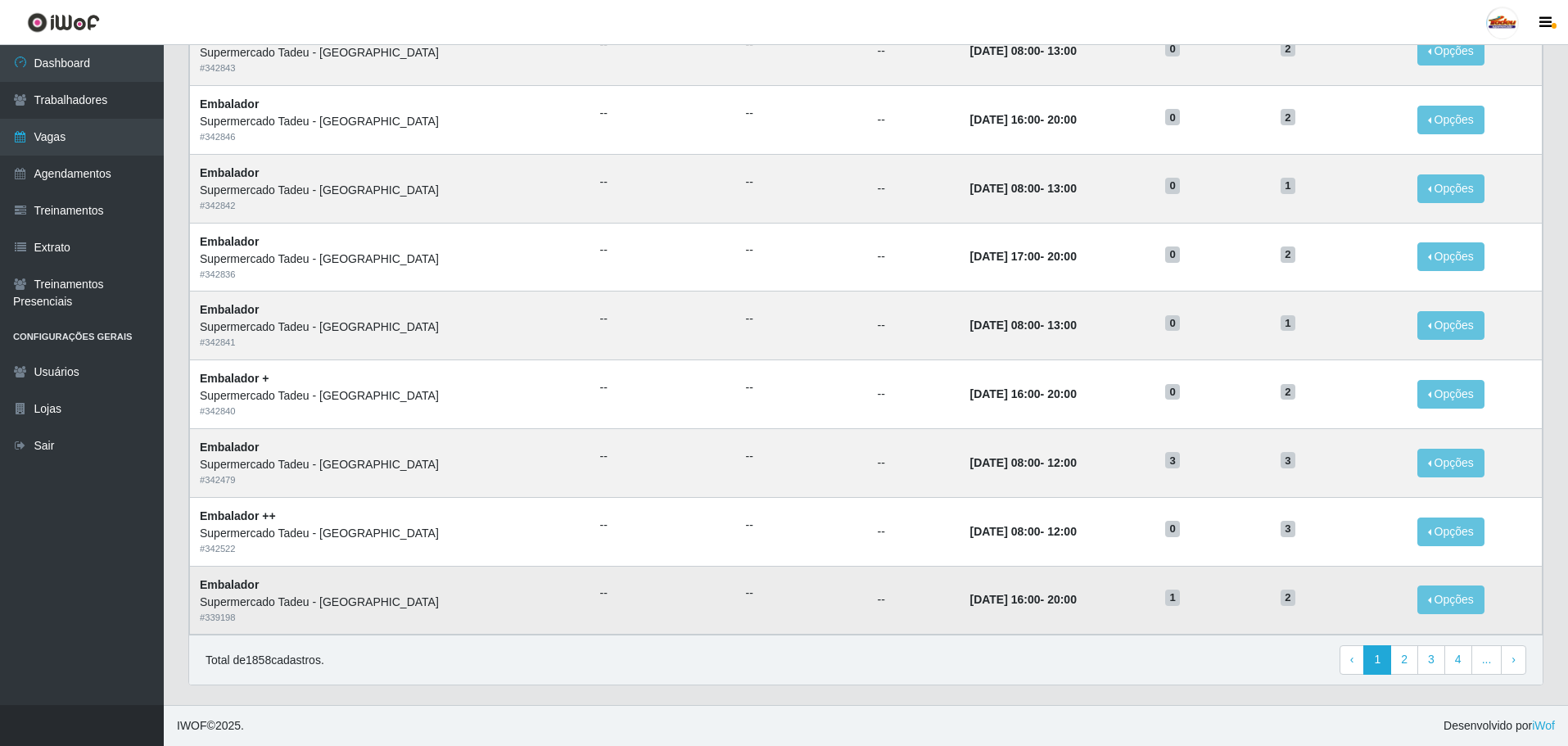
click at [1290, 596] on h5 "2" at bounding box center [1339, 597] width 117 height 18
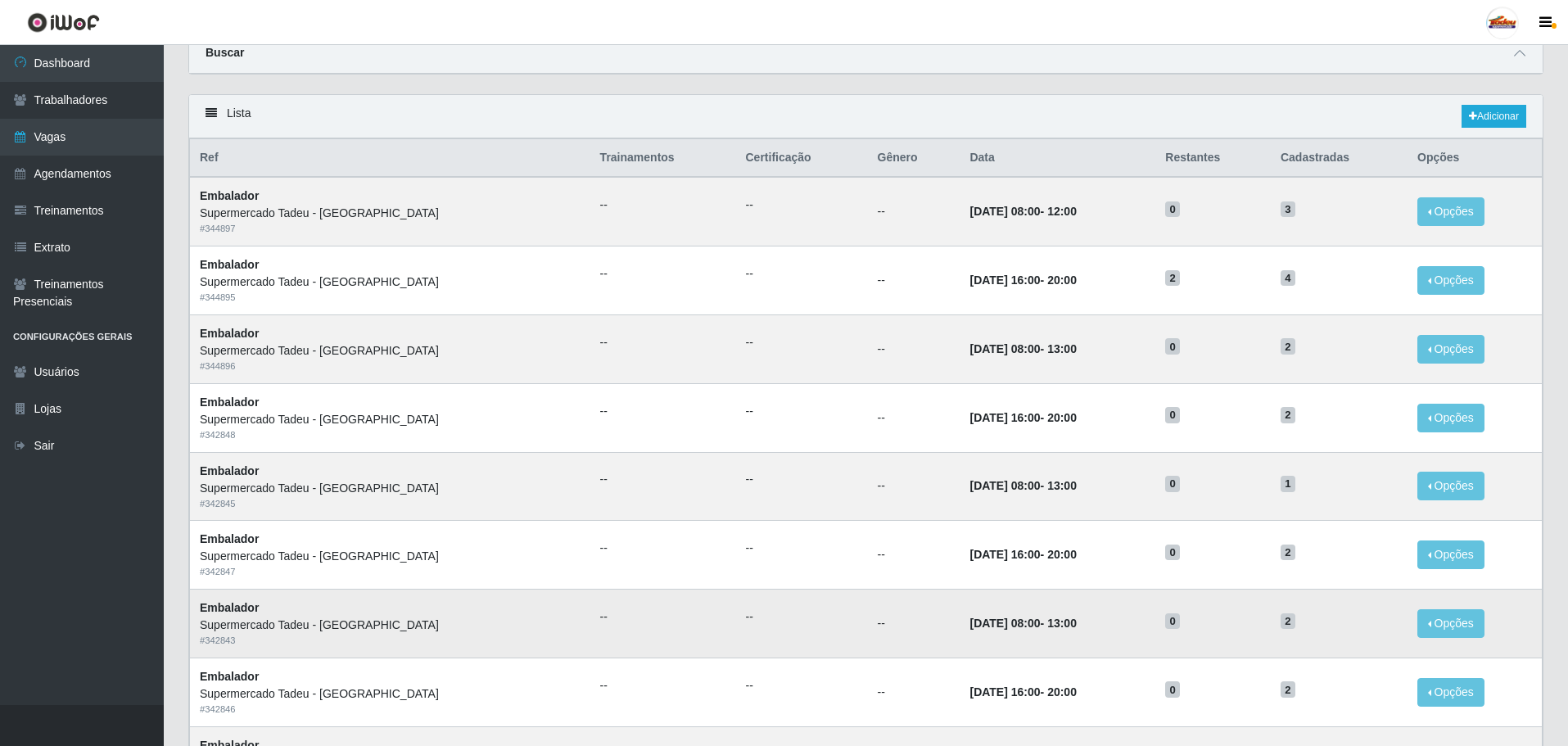
scroll to position [0, 0]
